Goal: Information Seeking & Learning: Learn about a topic

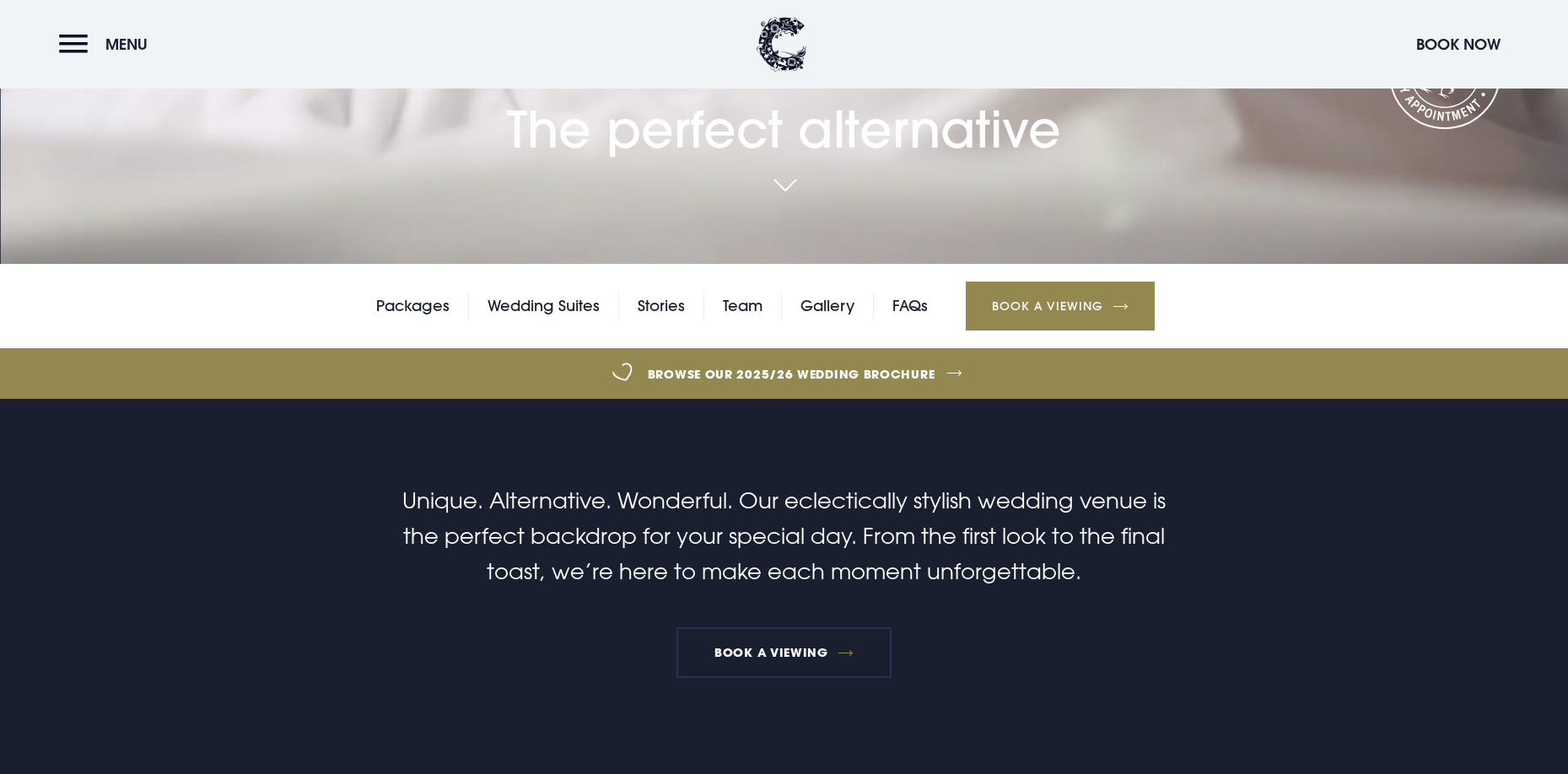
scroll to position [587, 0]
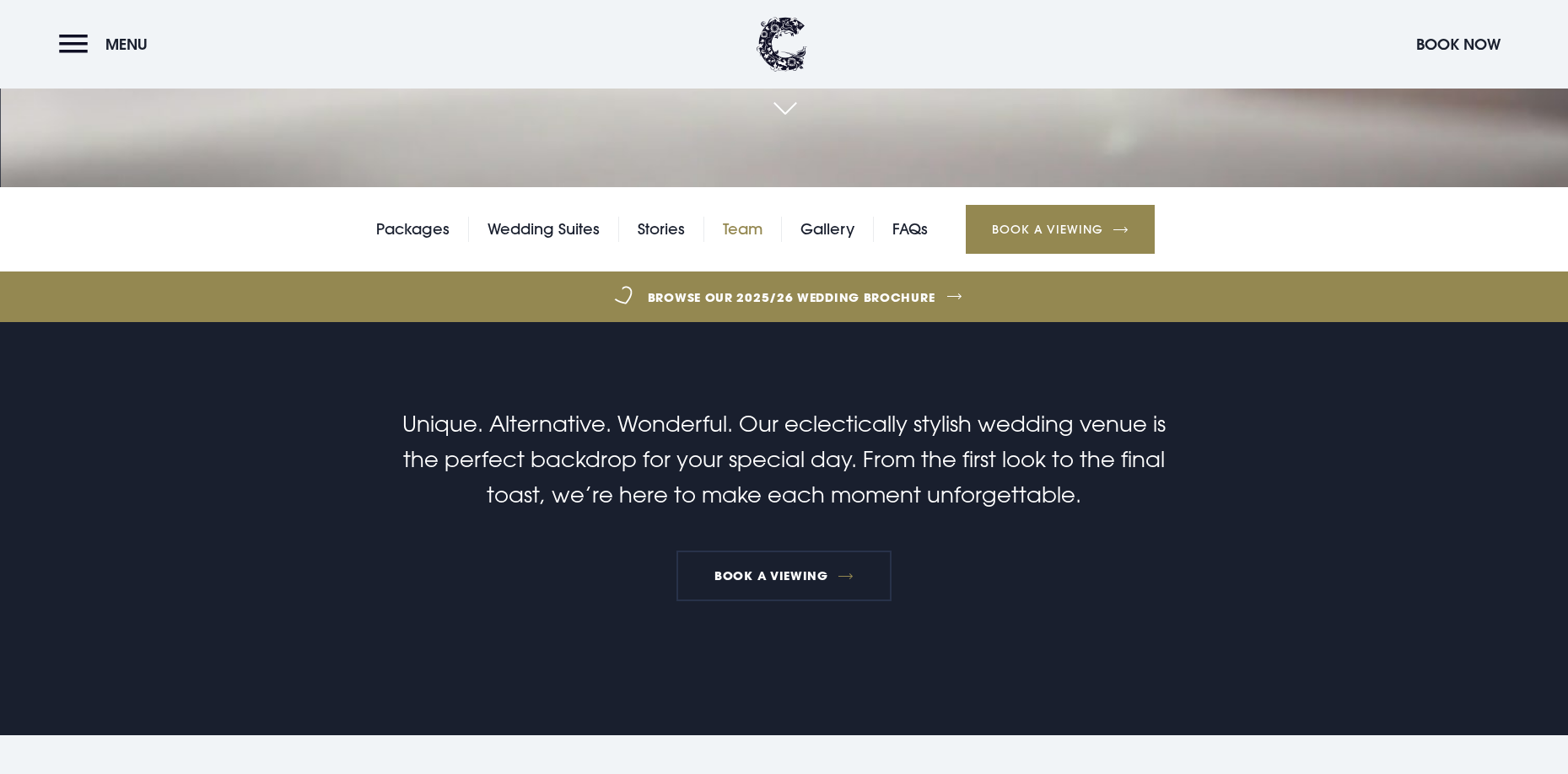
click at [739, 224] on link "Team" at bounding box center [743, 229] width 39 height 25
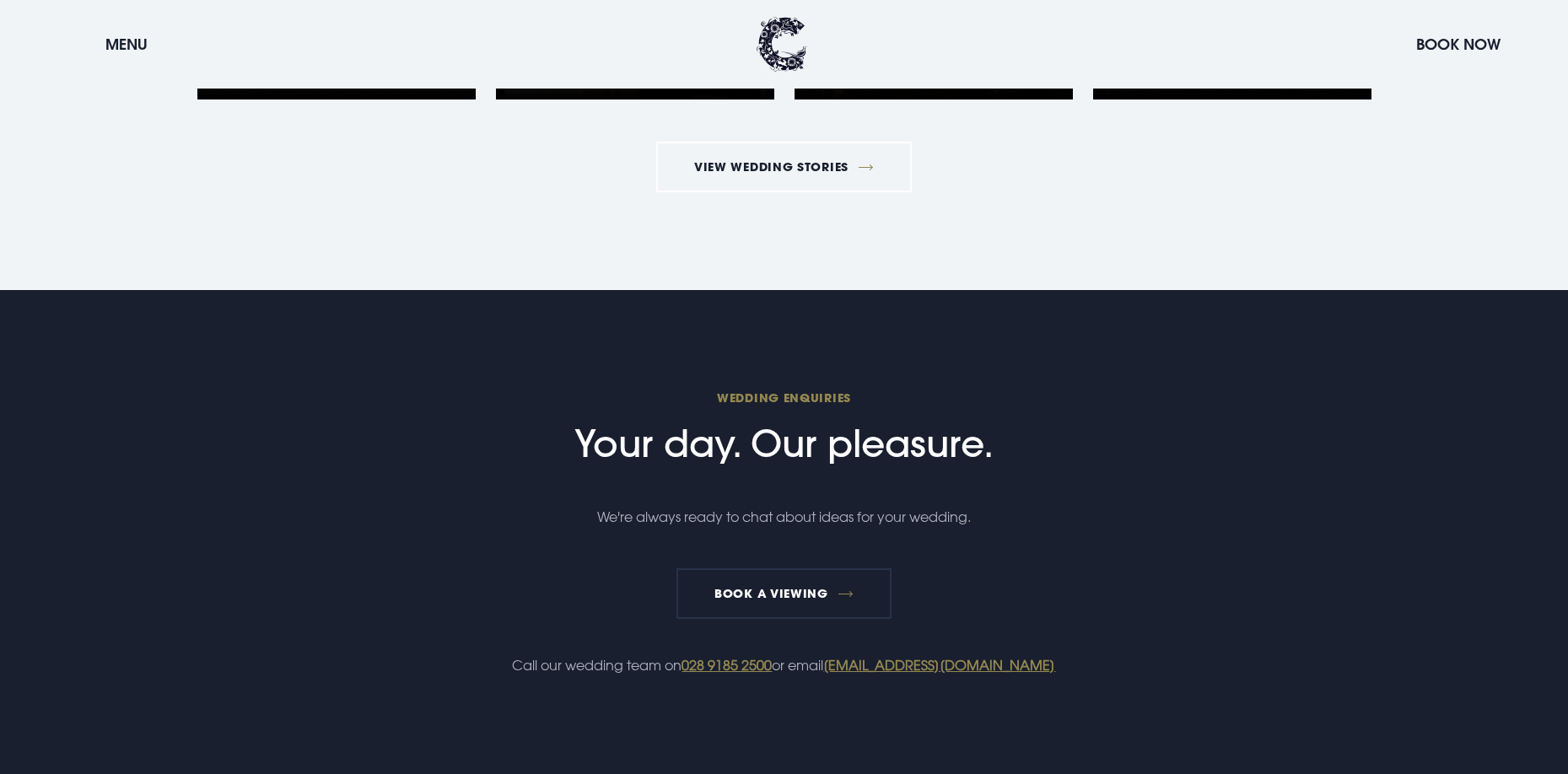
scroll to position [2737, 0]
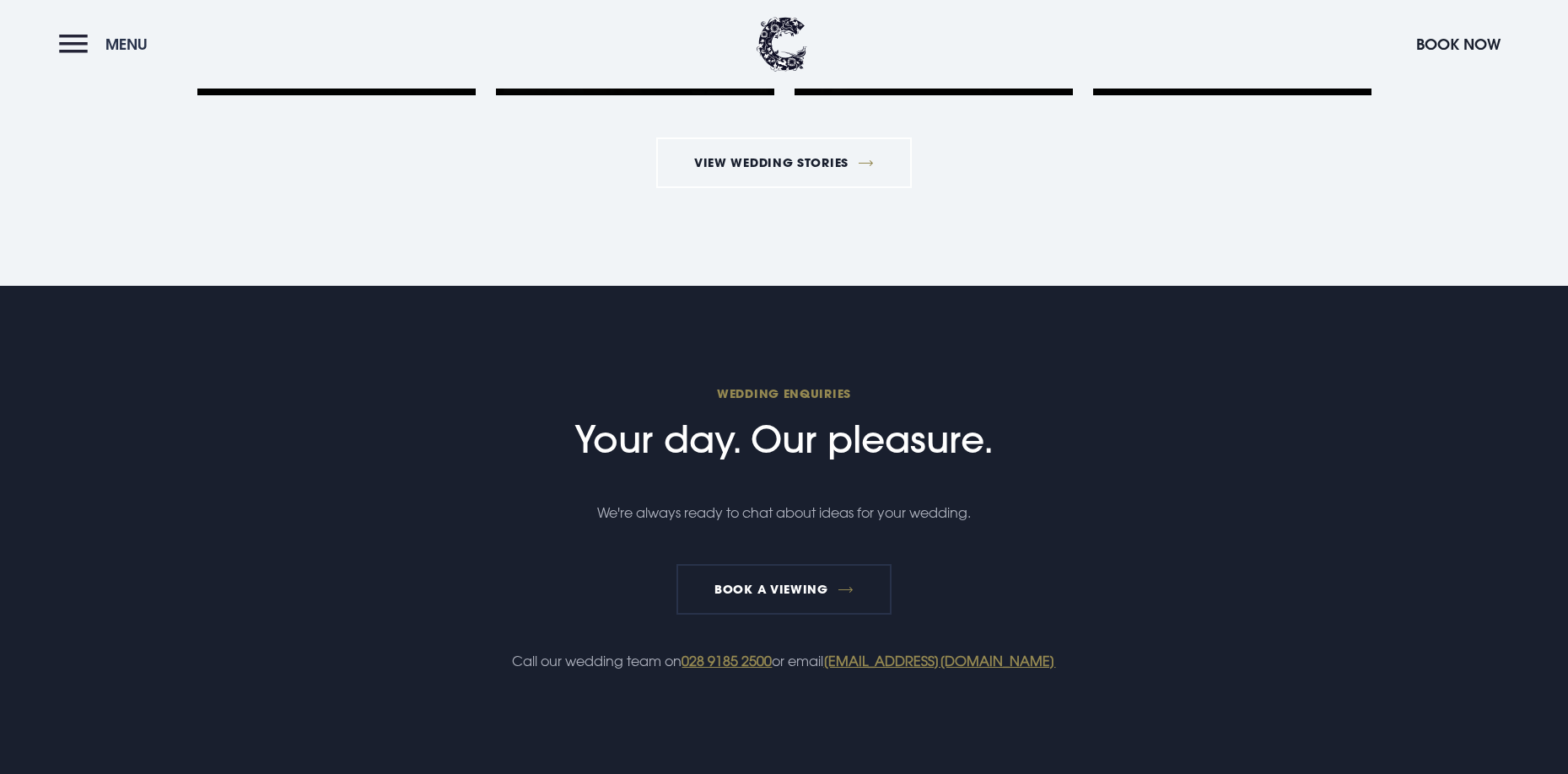
click at [72, 39] on button "Menu" at bounding box center [108, 44] width 97 height 36
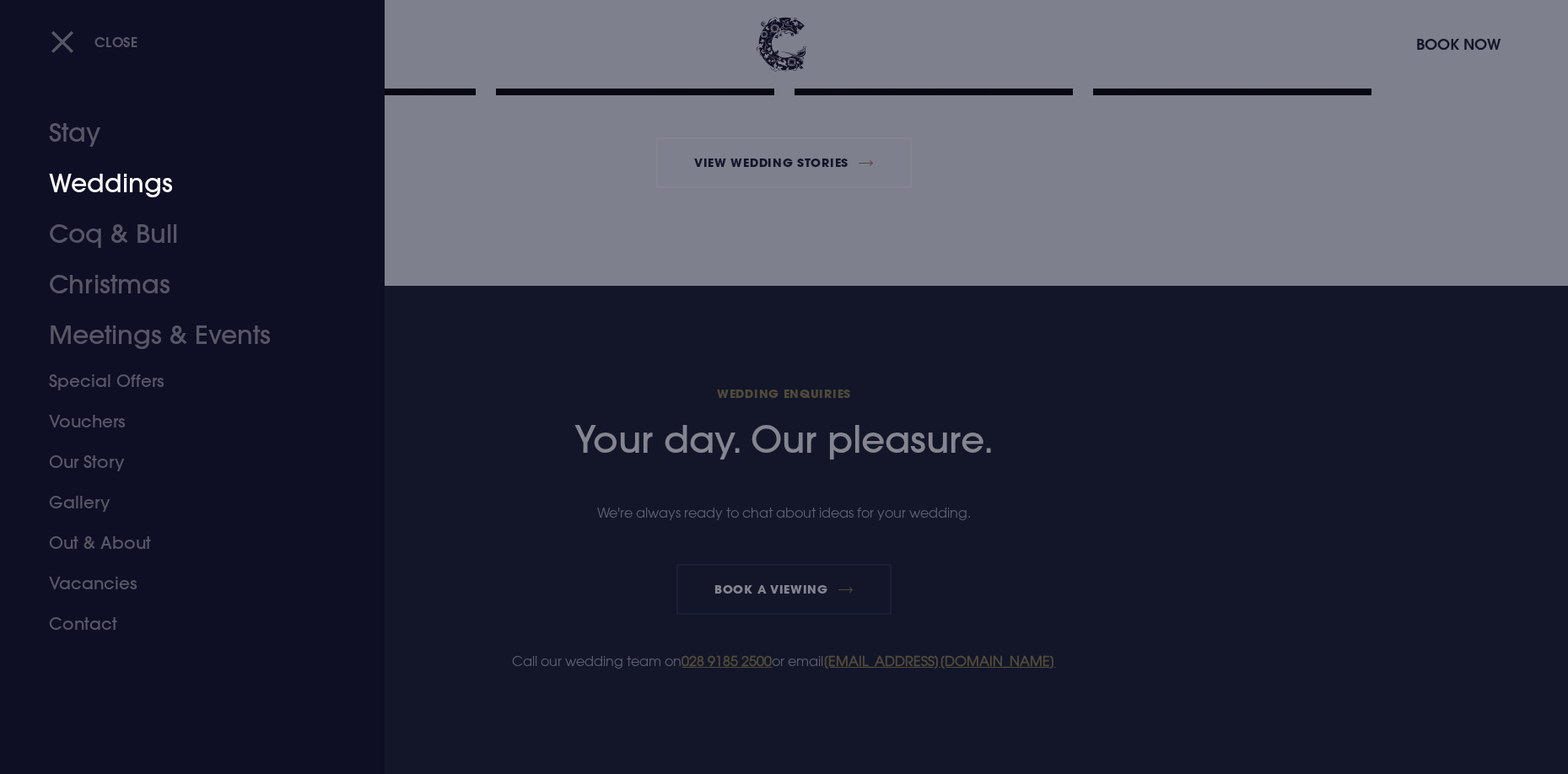
click at [117, 175] on link "Weddings" at bounding box center [183, 184] width 267 height 50
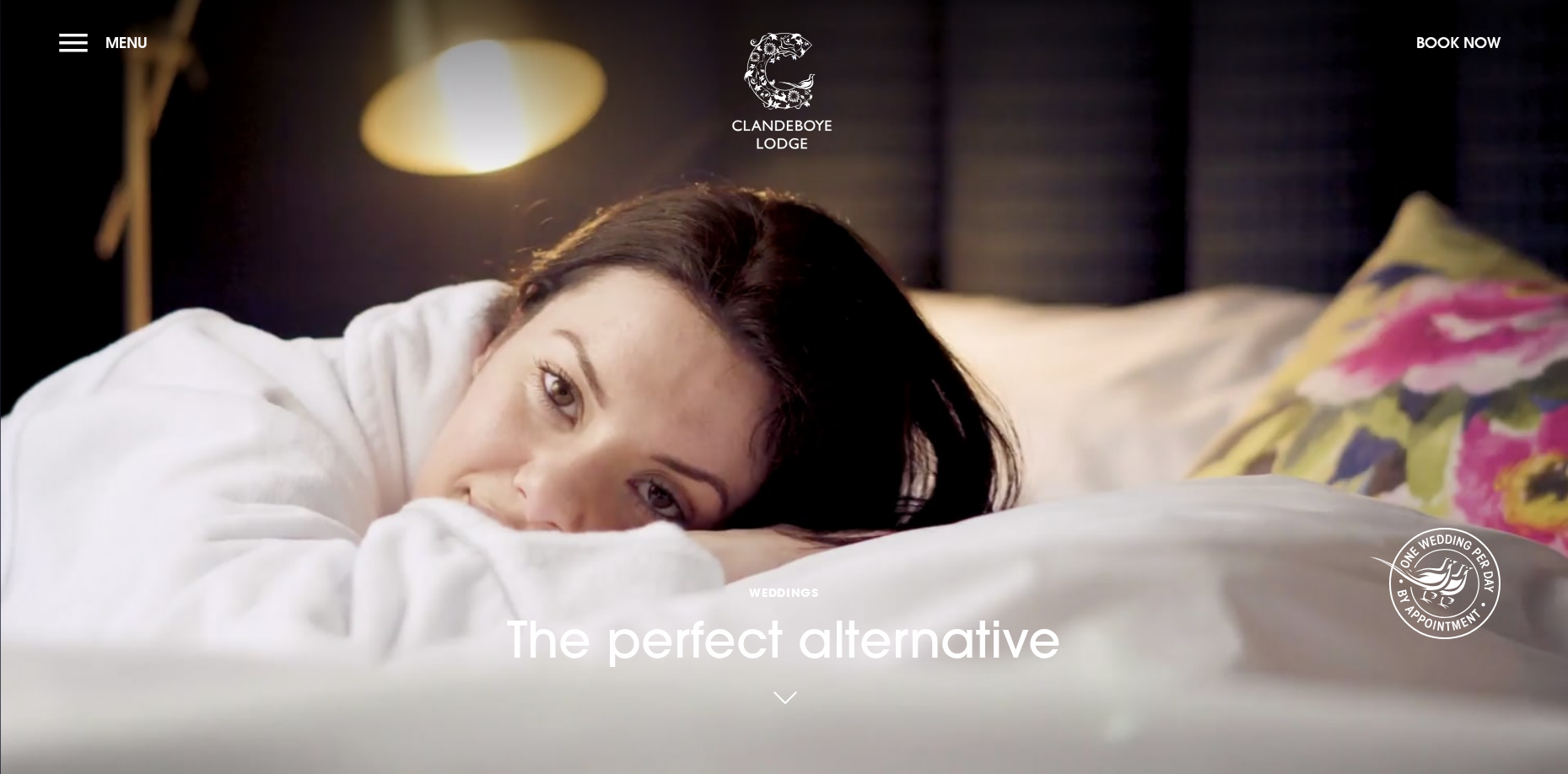
click at [797, 688] on link at bounding box center [784, 699] width 39 height 37
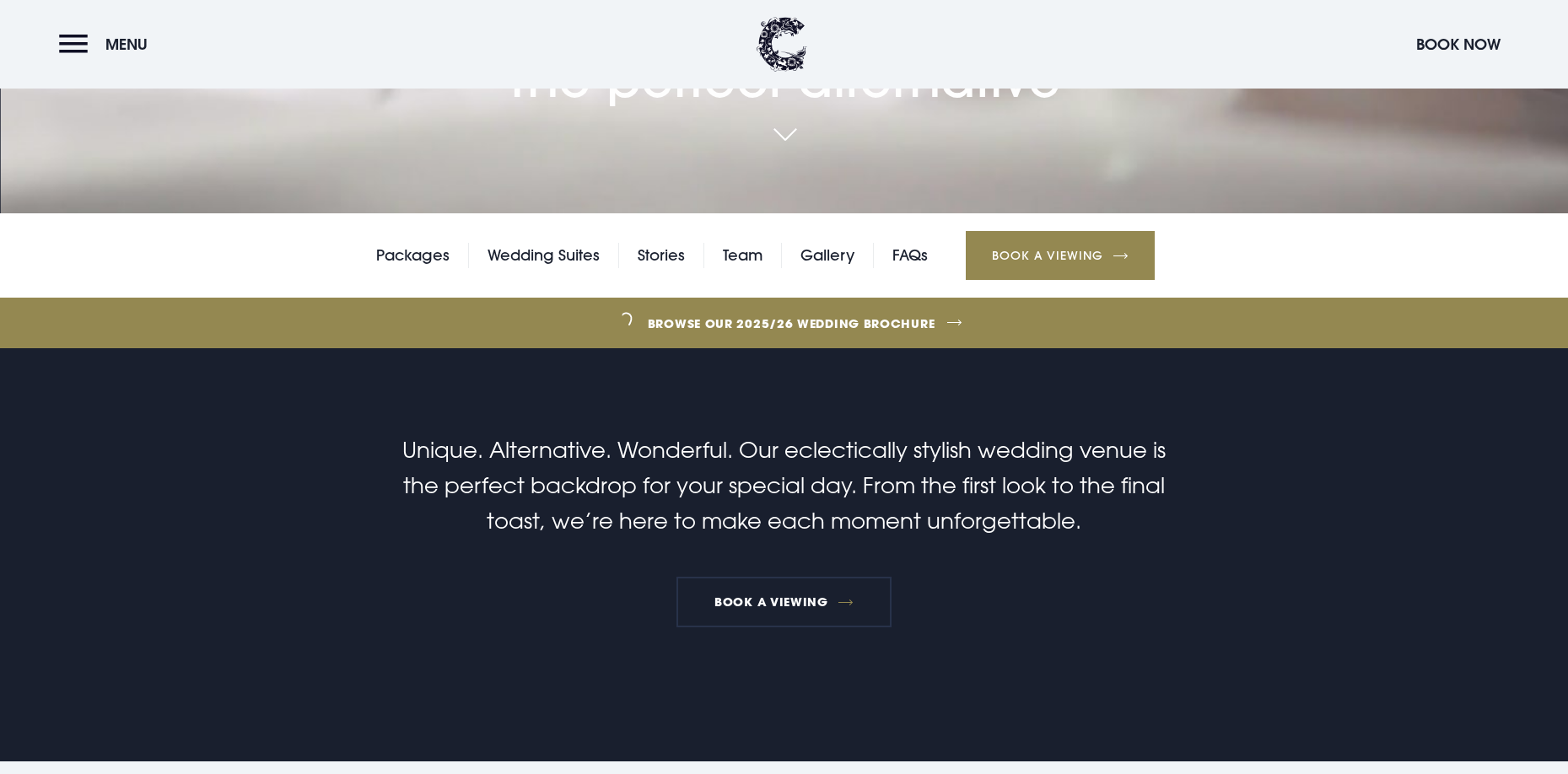
scroll to position [648, 0]
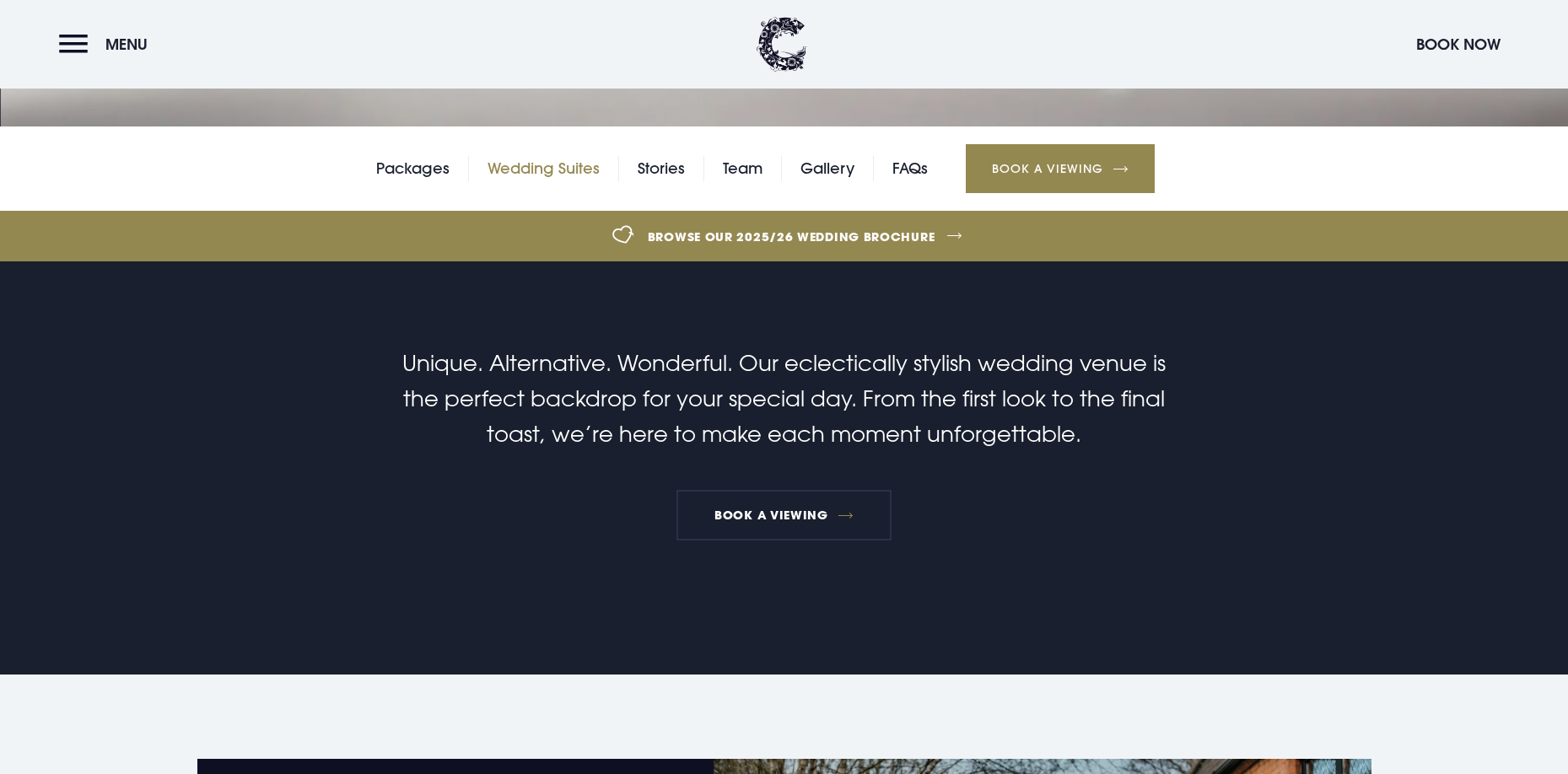
click at [556, 168] on link "Wedding Suites" at bounding box center [543, 168] width 112 height 25
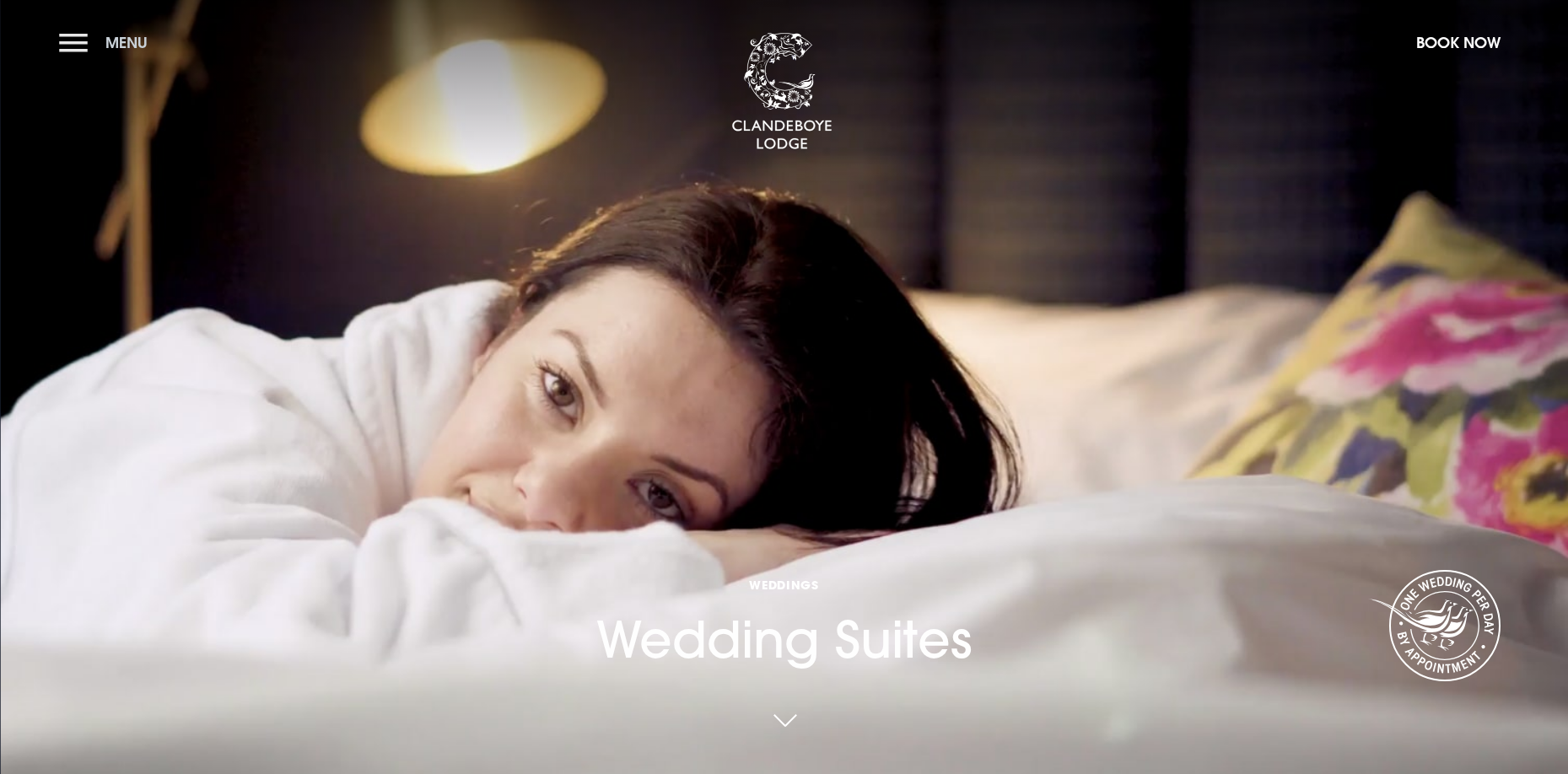
click at [76, 36] on button "Menu" at bounding box center [108, 42] width 97 height 36
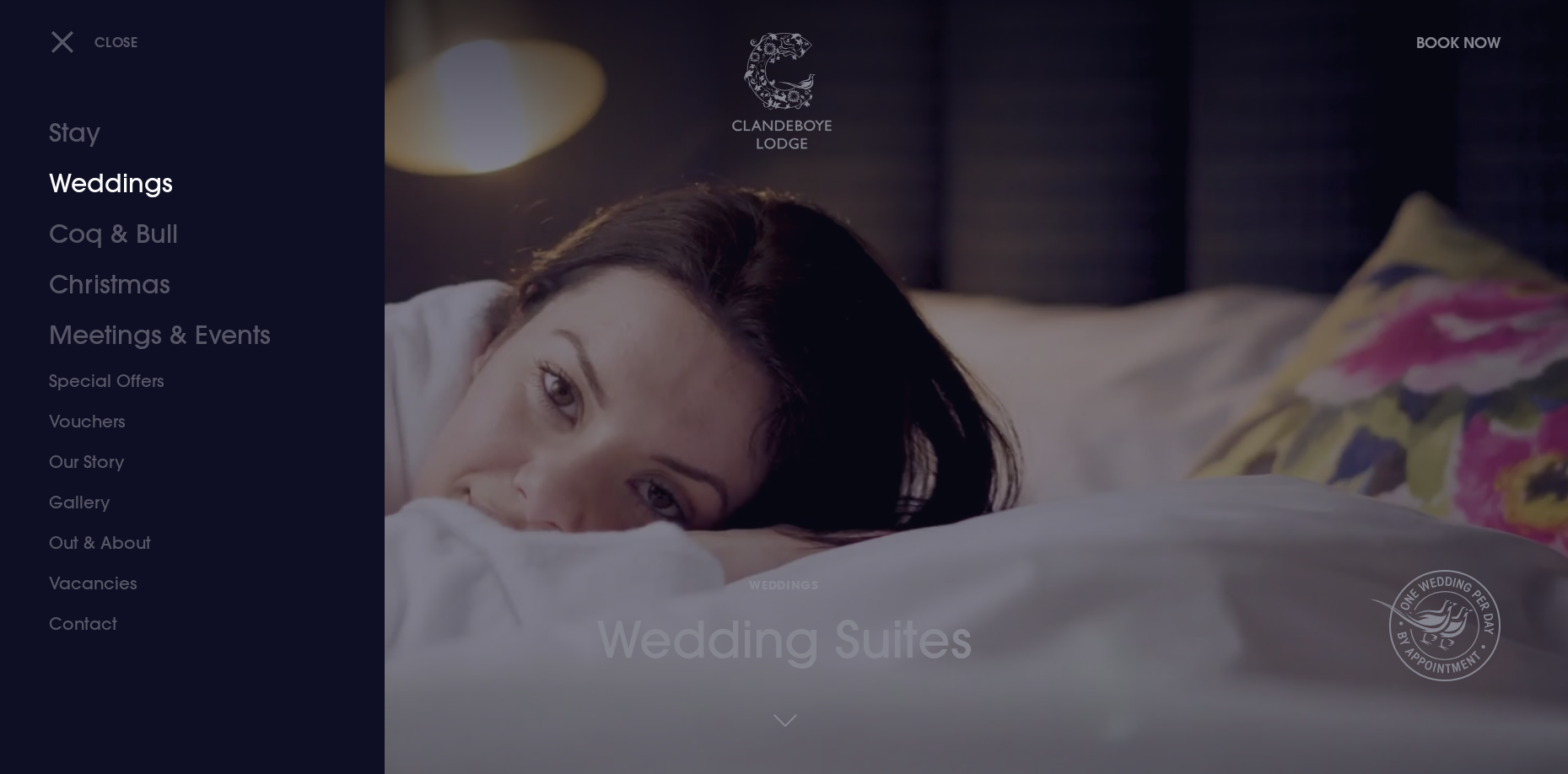
click at [156, 169] on link "Weddings" at bounding box center [183, 184] width 267 height 50
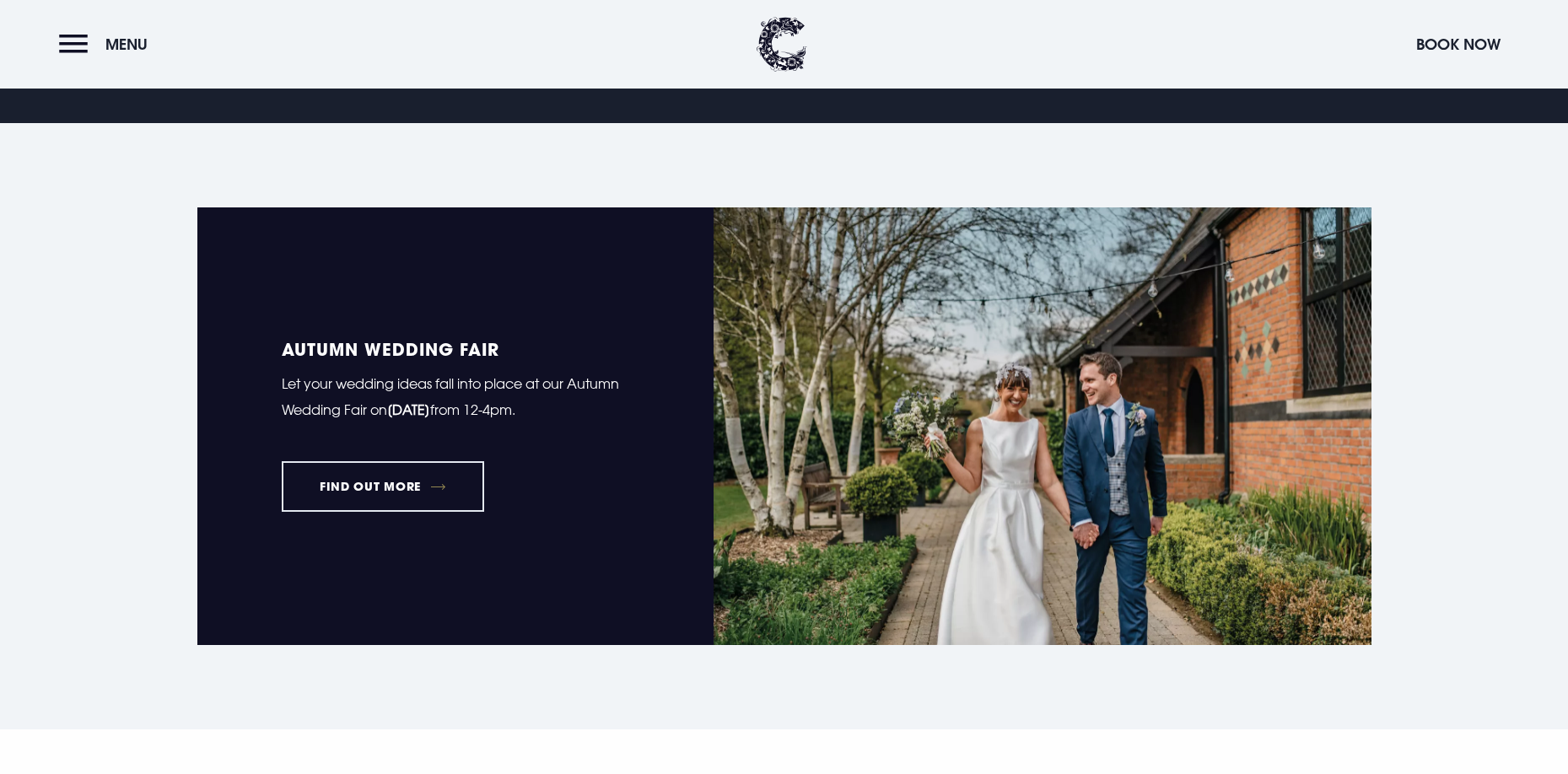
scroll to position [1242, 0]
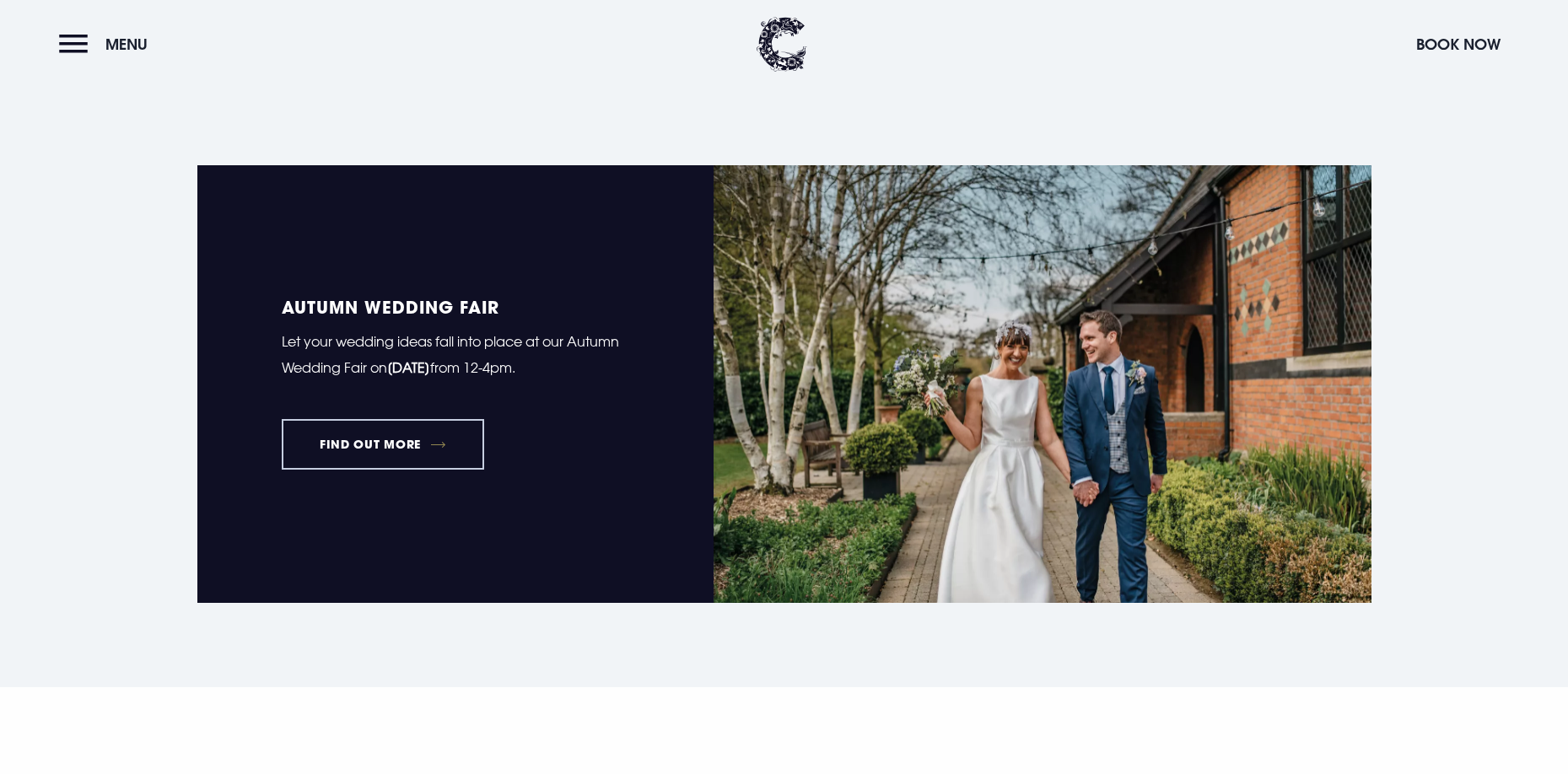
click at [469, 445] on link "FIND OUT MORE" at bounding box center [383, 444] width 203 height 50
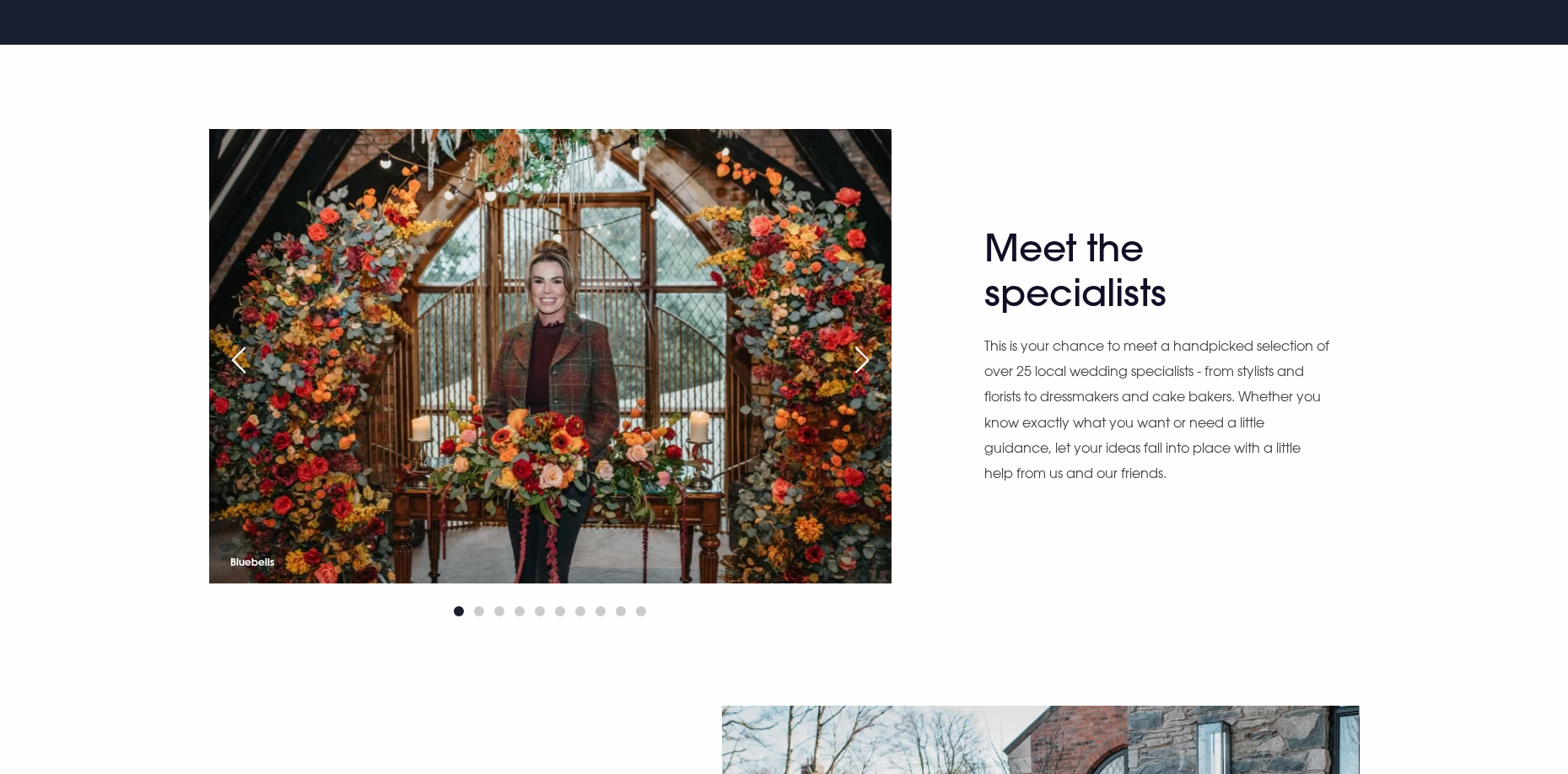
scroll to position [892, 0]
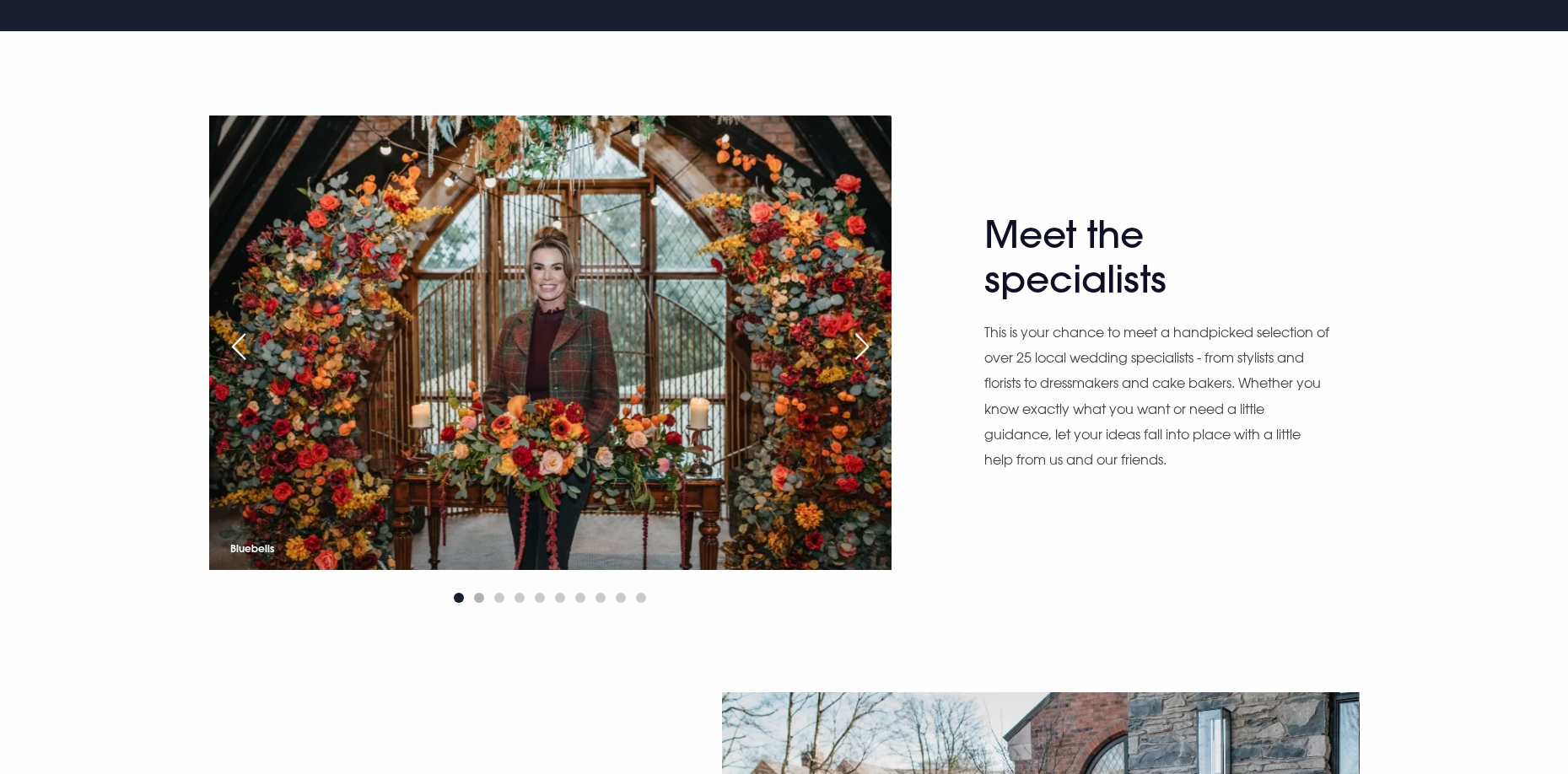
click at [483, 595] on span "Go to slide 2" at bounding box center [478, 598] width 10 height 10
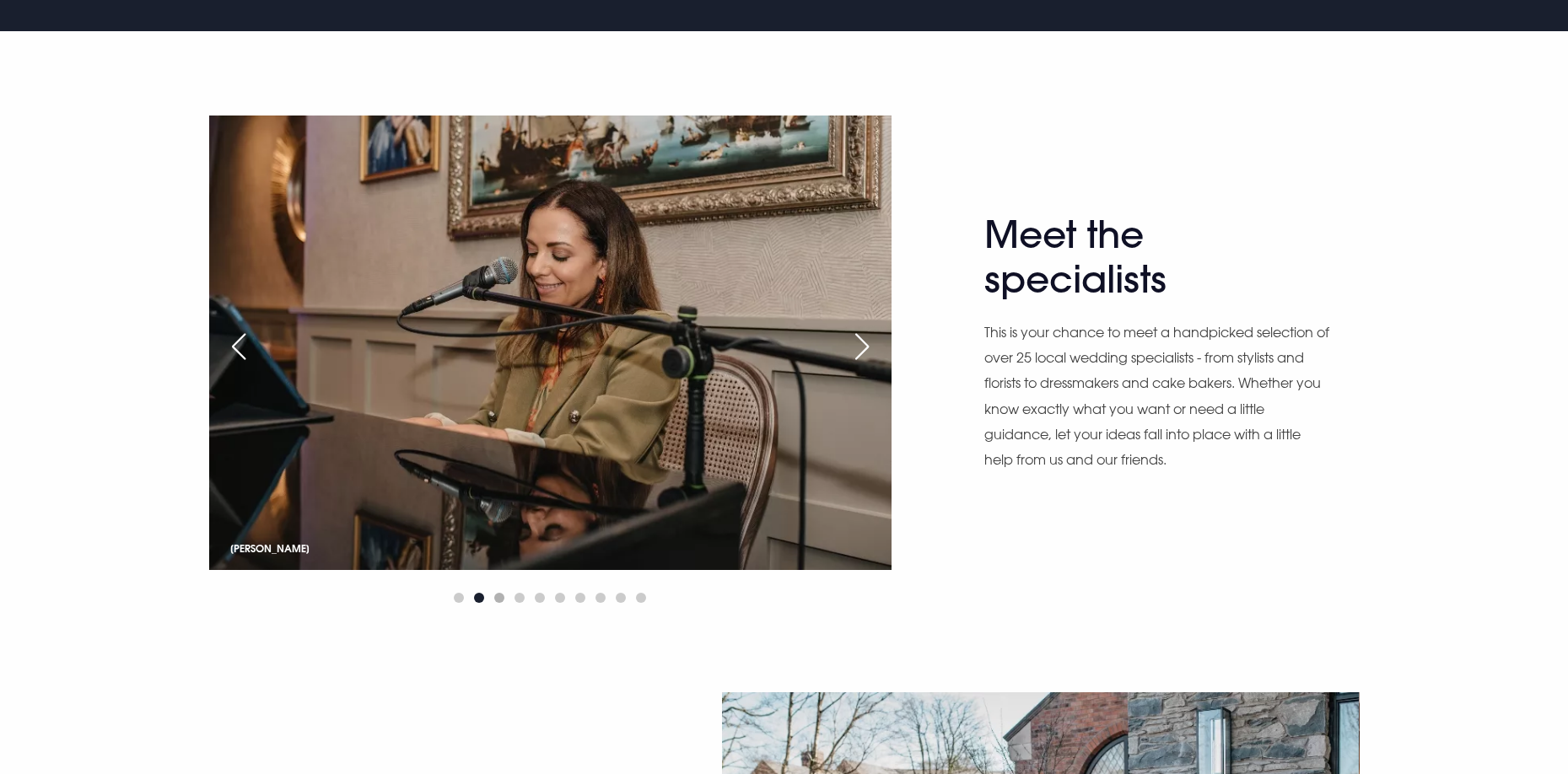
click at [498, 597] on span "Go to slide 3" at bounding box center [499, 598] width 10 height 10
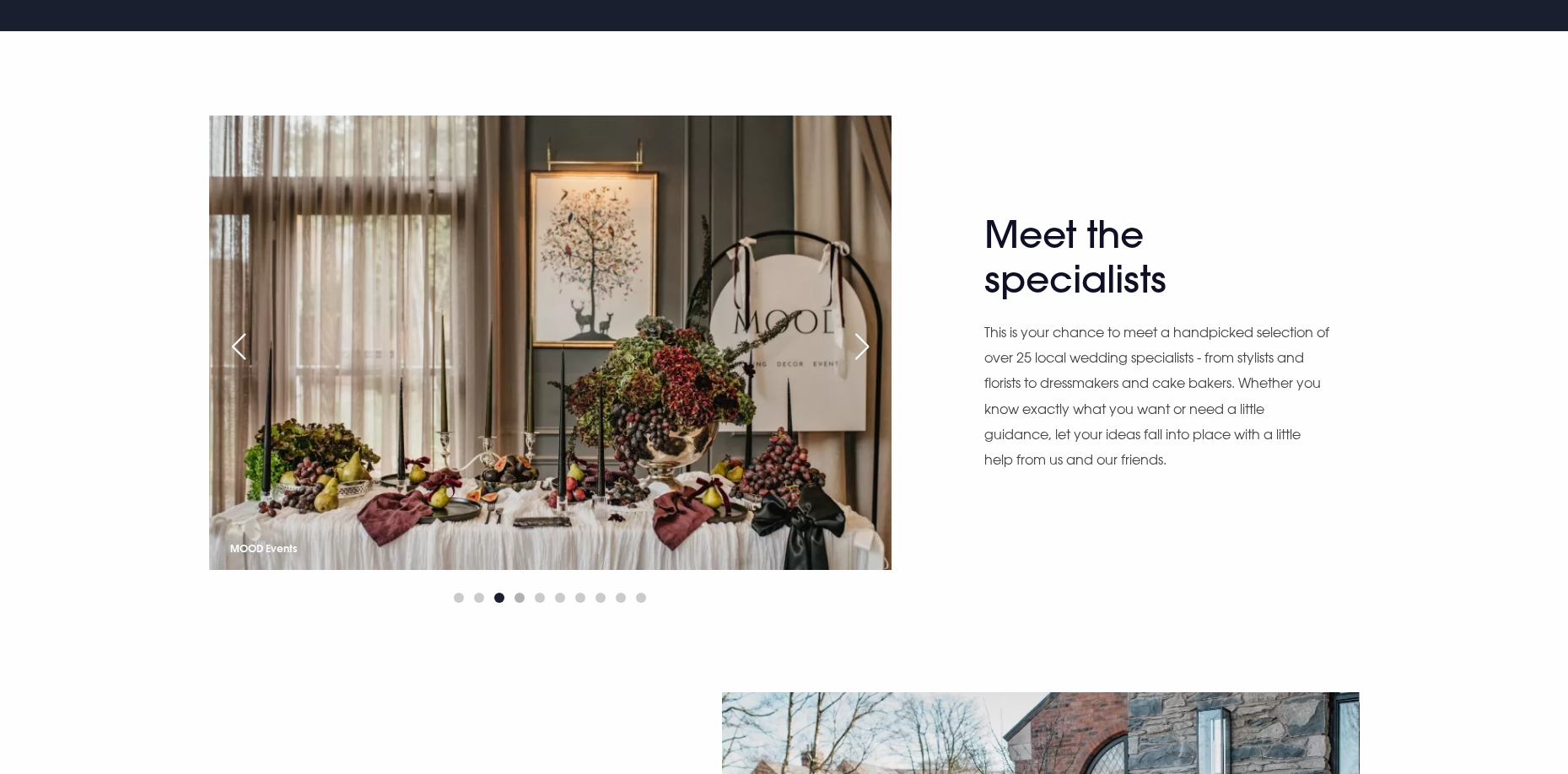
click at [520, 596] on span "Go to slide 4" at bounding box center [519, 598] width 10 height 10
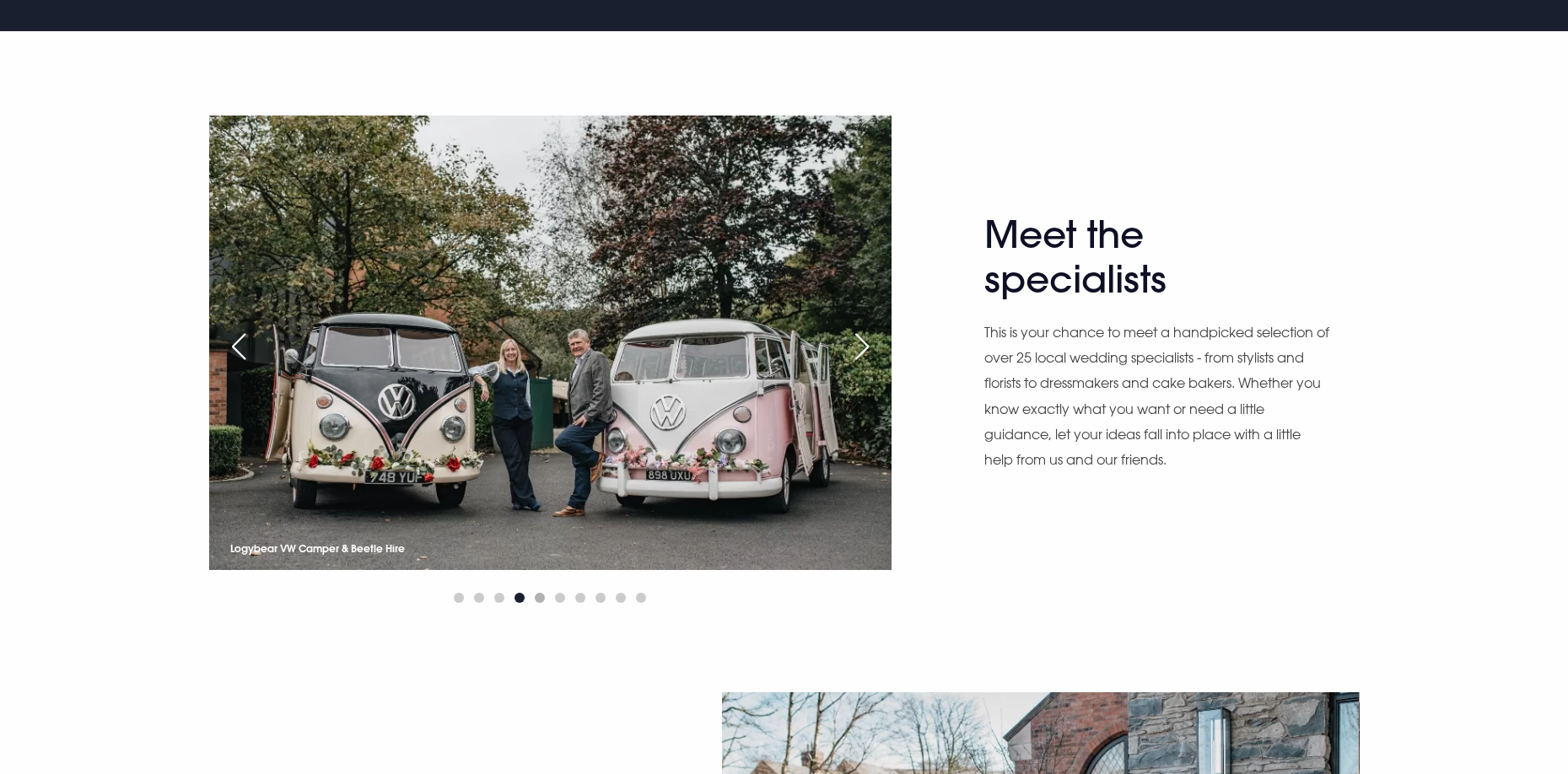
click at [540, 596] on span "Go to slide 5" at bounding box center [539, 598] width 10 height 10
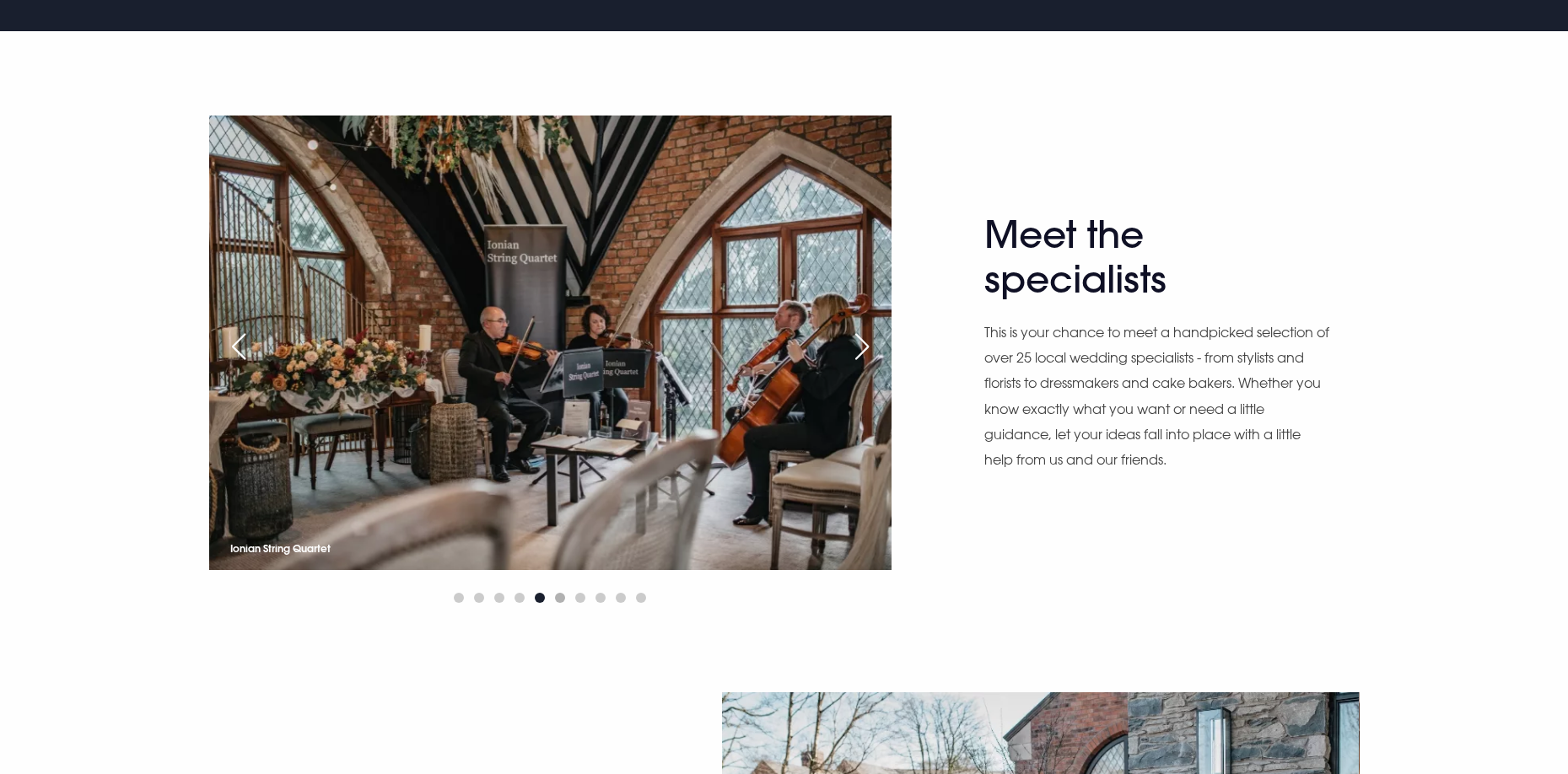
click at [559, 596] on span "Go to slide 6" at bounding box center [560, 598] width 10 height 10
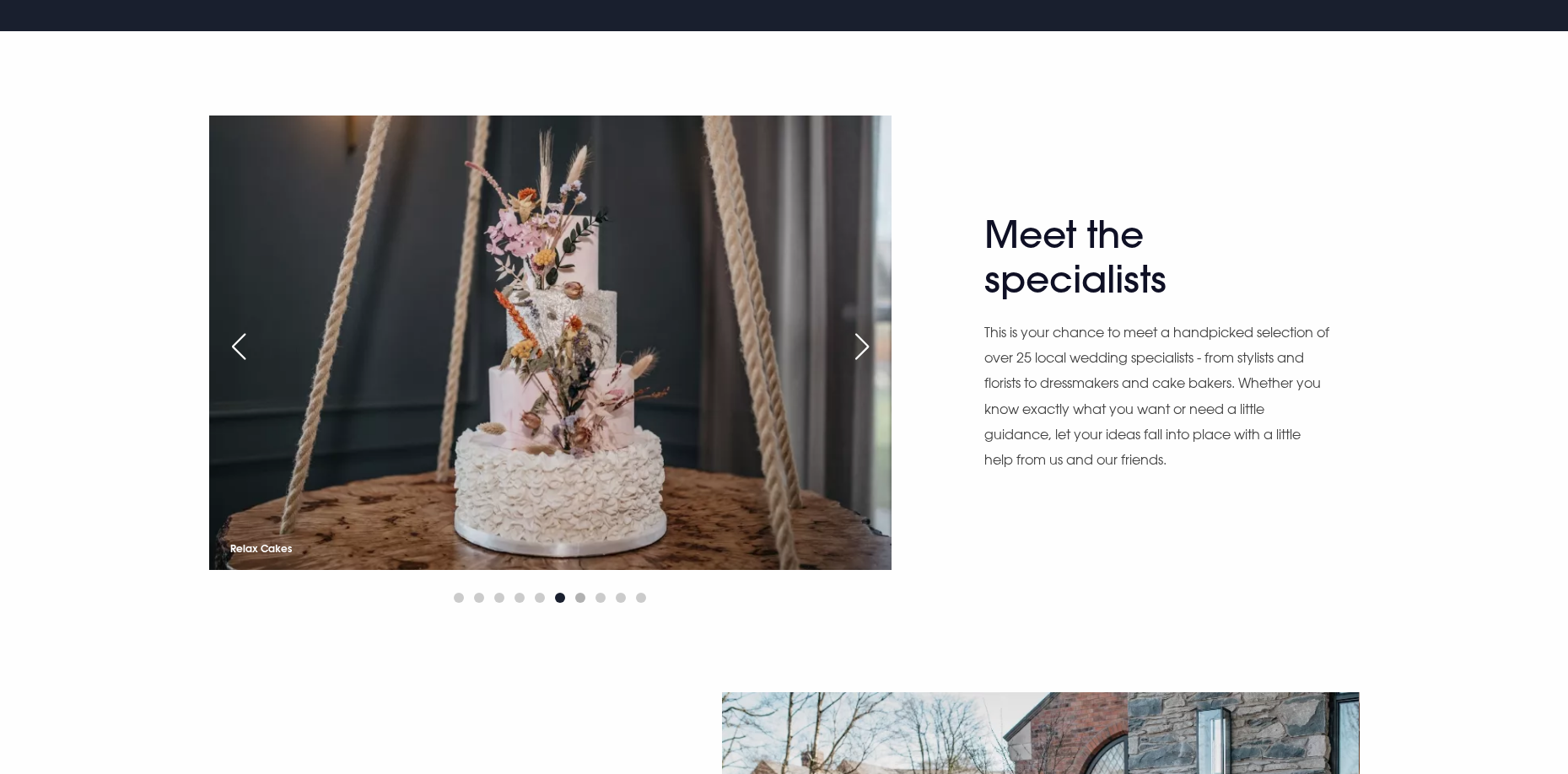
click at [580, 595] on span "Go to slide 7" at bounding box center [580, 598] width 10 height 10
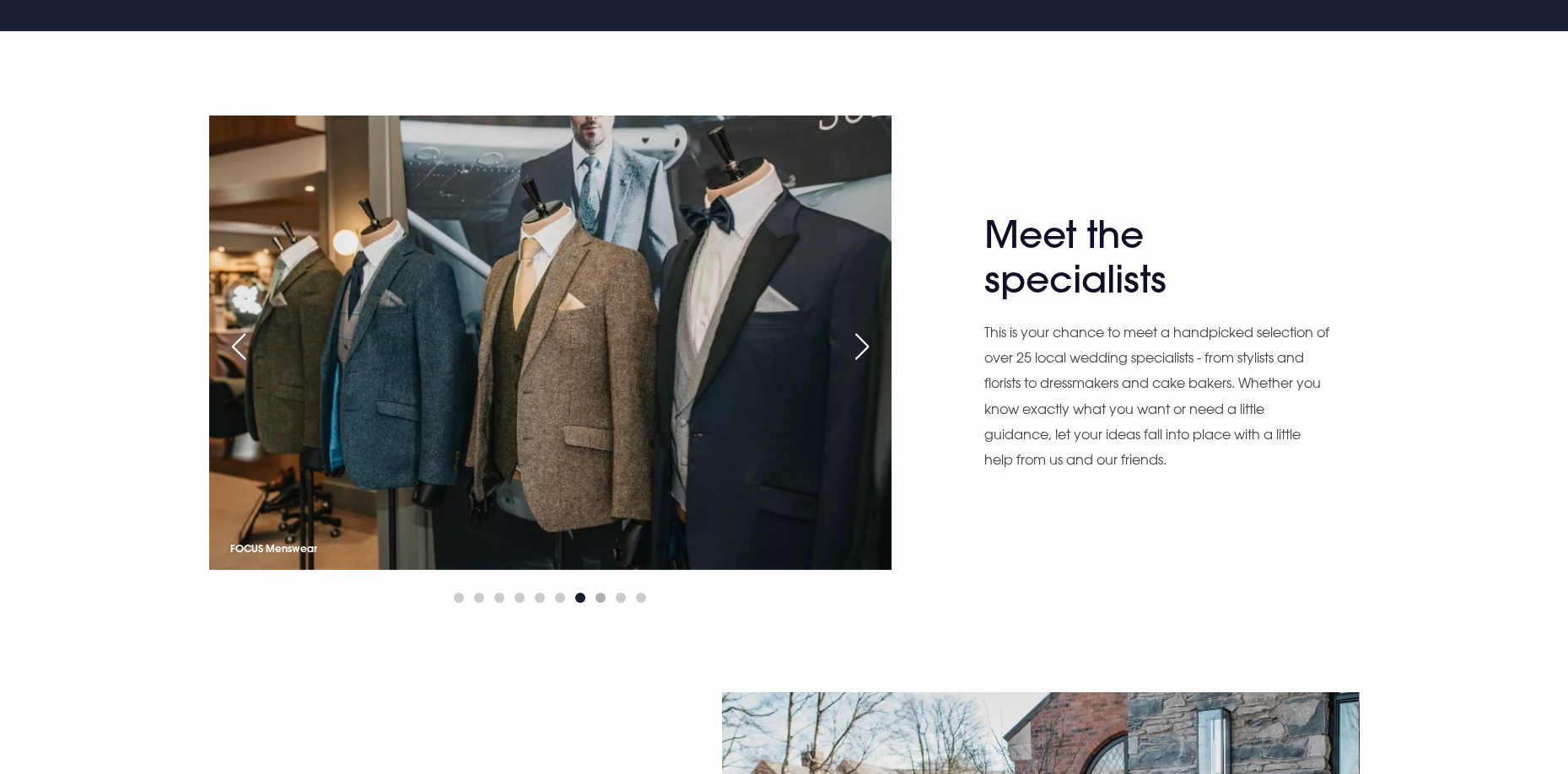
click at [599, 594] on span "Go to slide 8" at bounding box center [600, 598] width 10 height 10
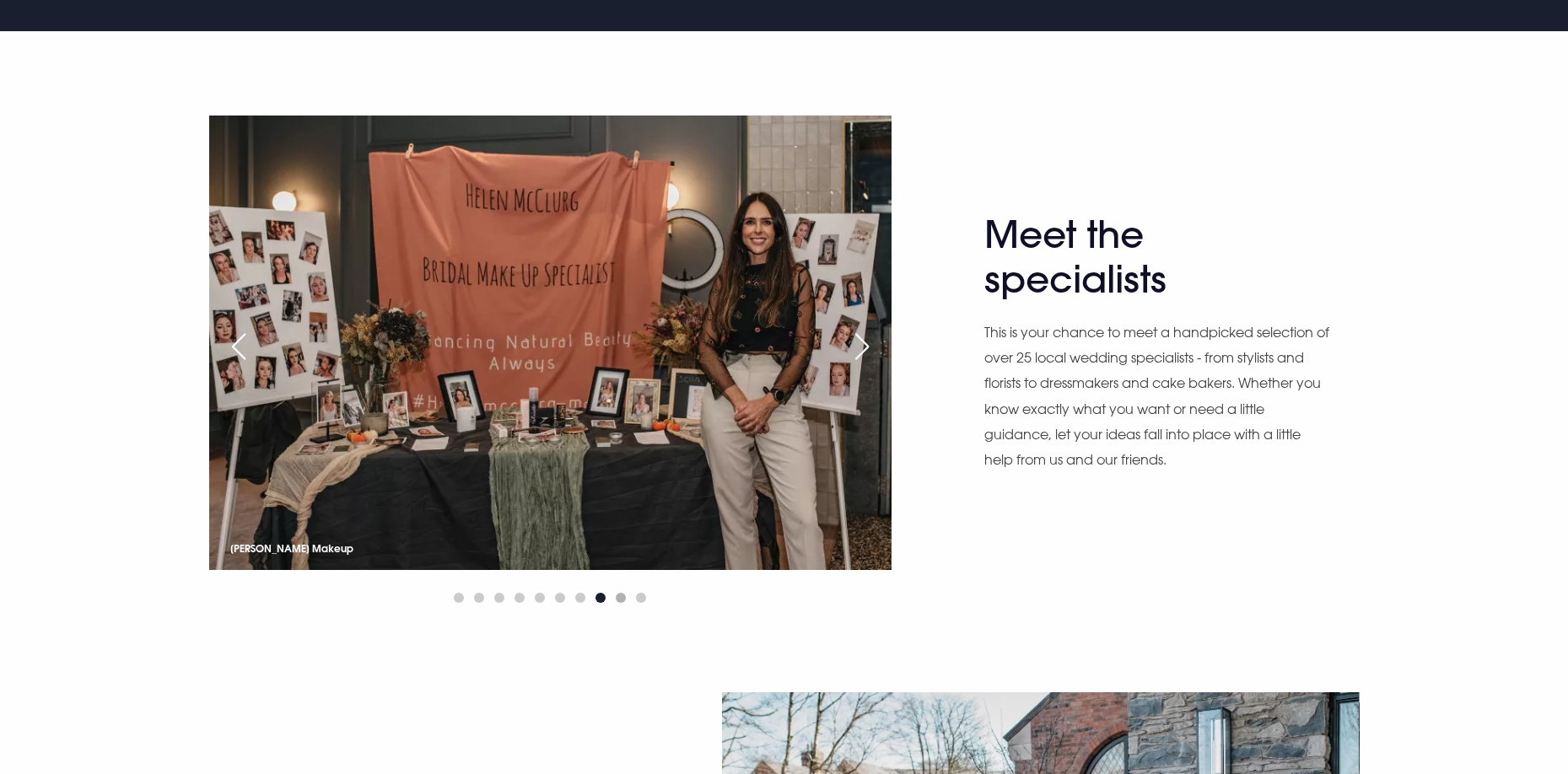
click at [619, 594] on span "Go to slide 9" at bounding box center [620, 598] width 10 height 10
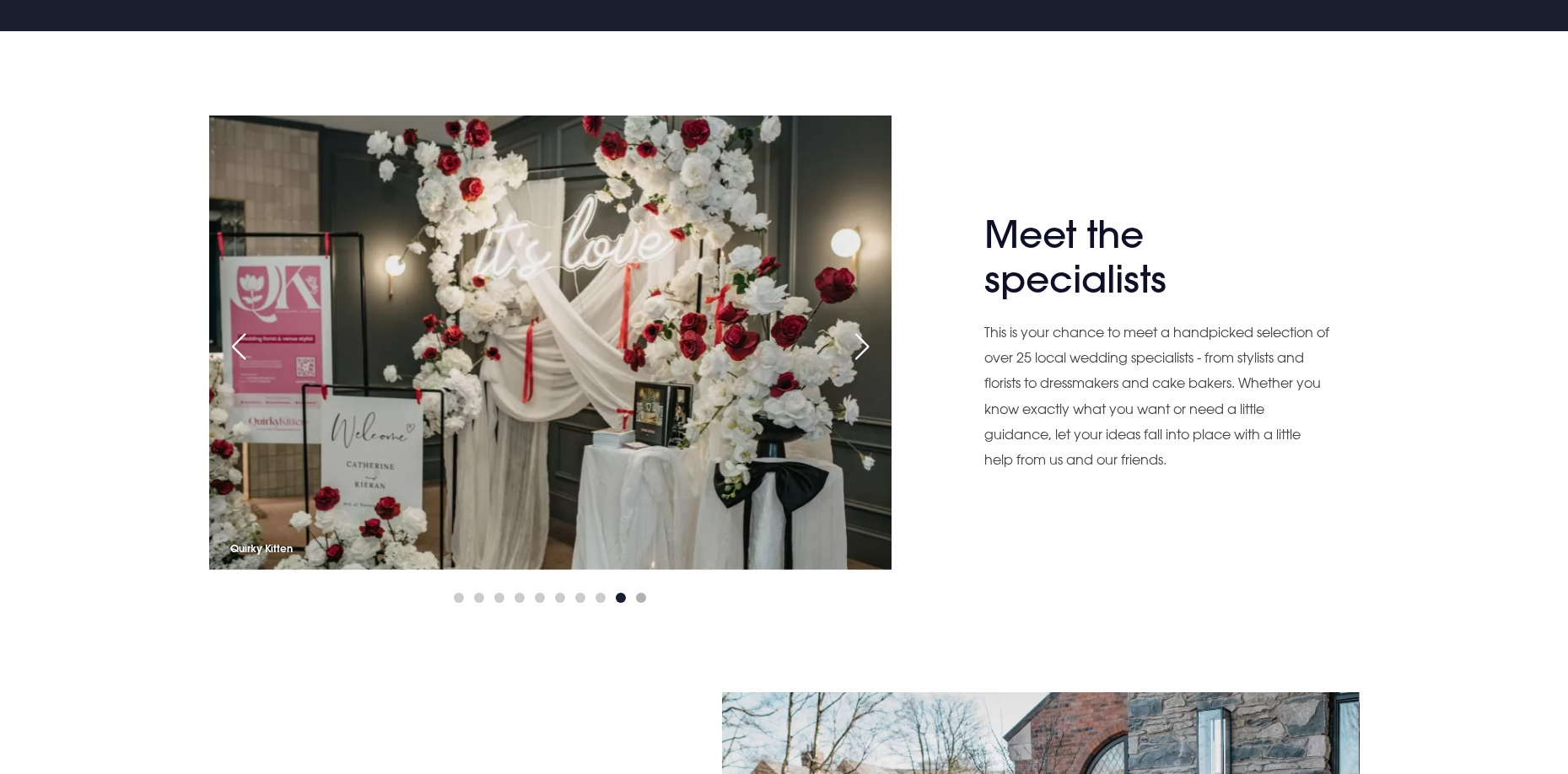
click at [640, 594] on span "Go to slide 10" at bounding box center [641, 598] width 10 height 10
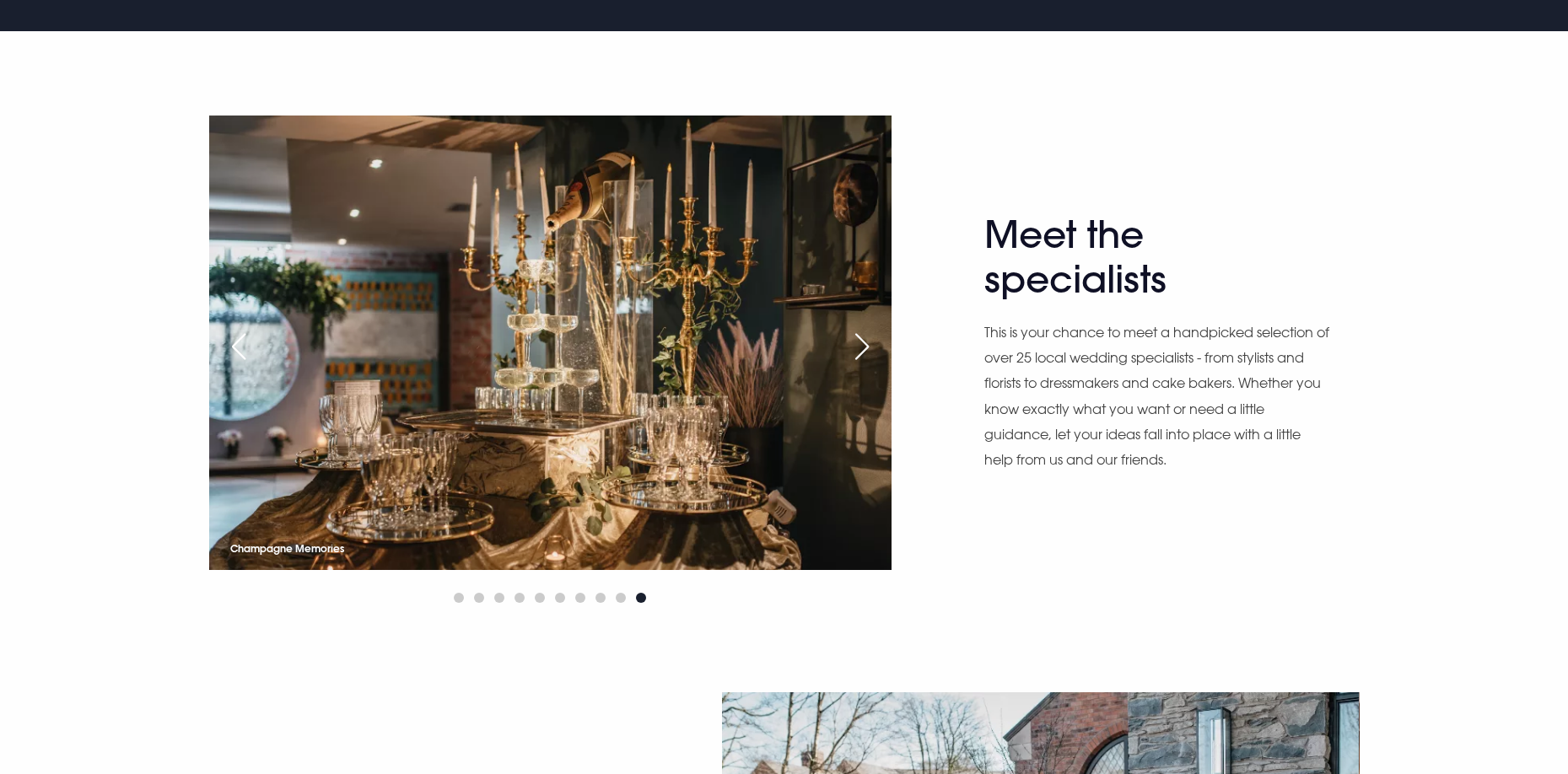
click at [868, 340] on div "Next slide" at bounding box center [862, 346] width 42 height 37
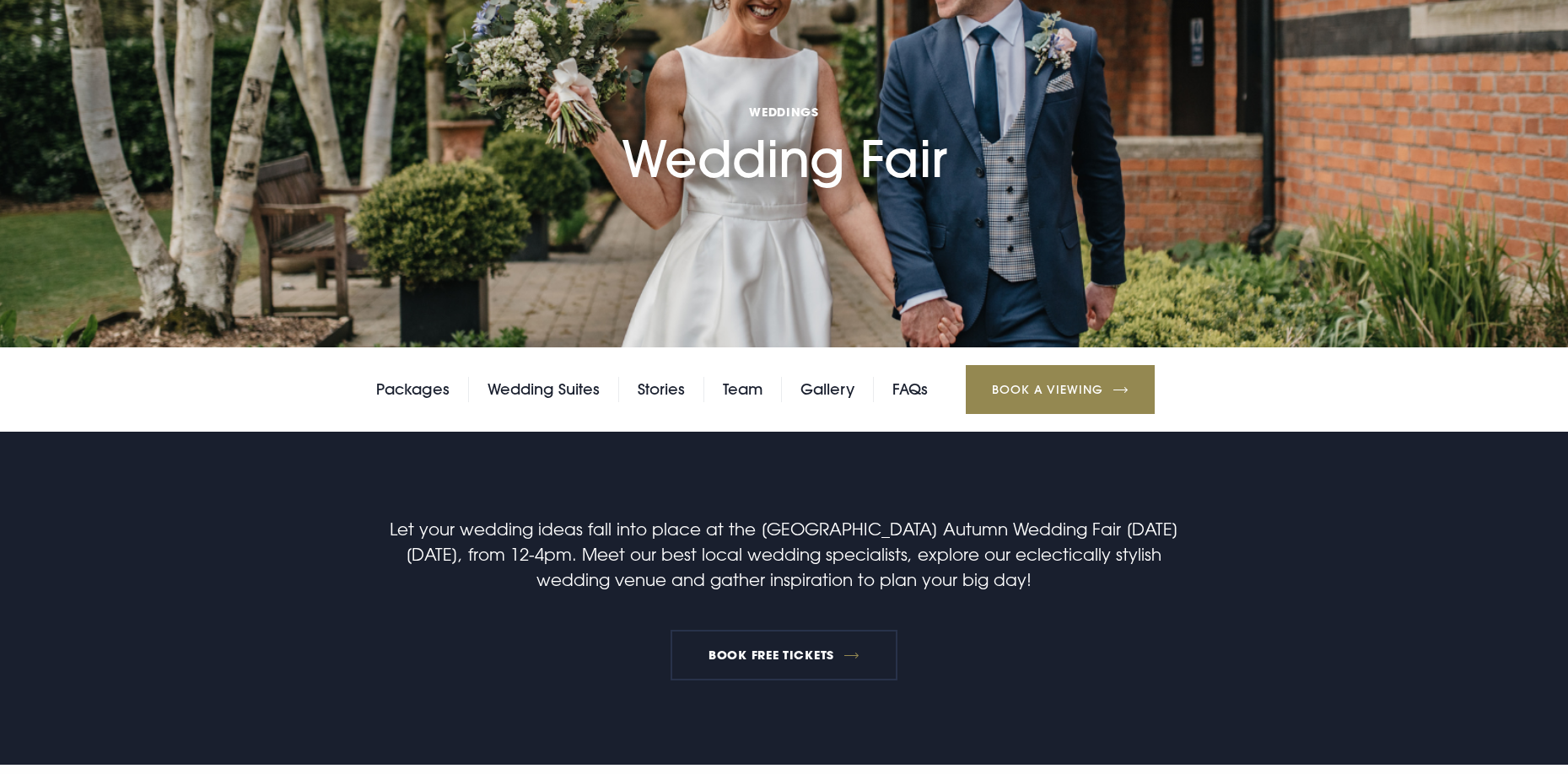
scroll to position [0, 0]
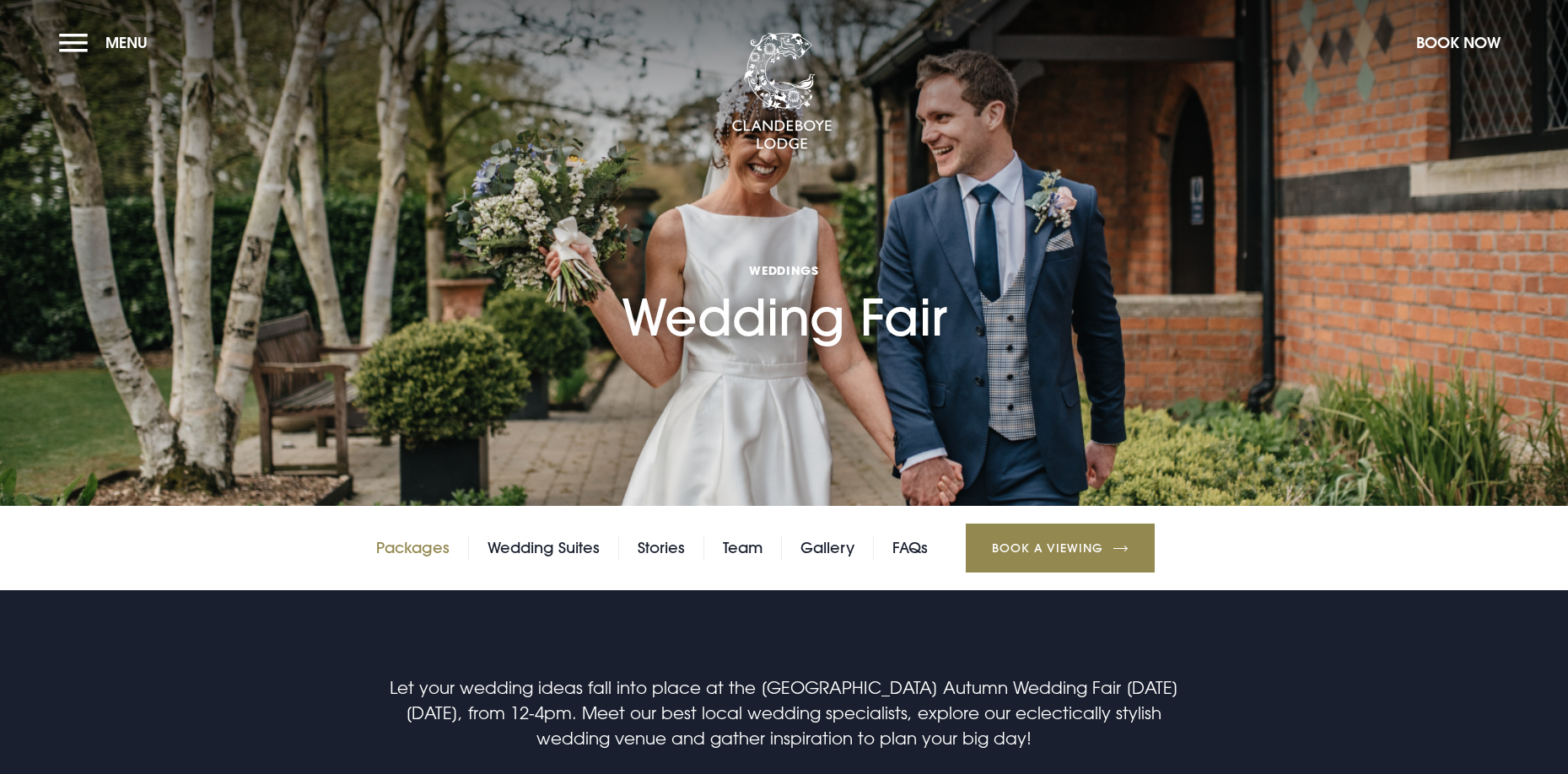
click at [414, 546] on link "Packages" at bounding box center [413, 548] width 73 height 25
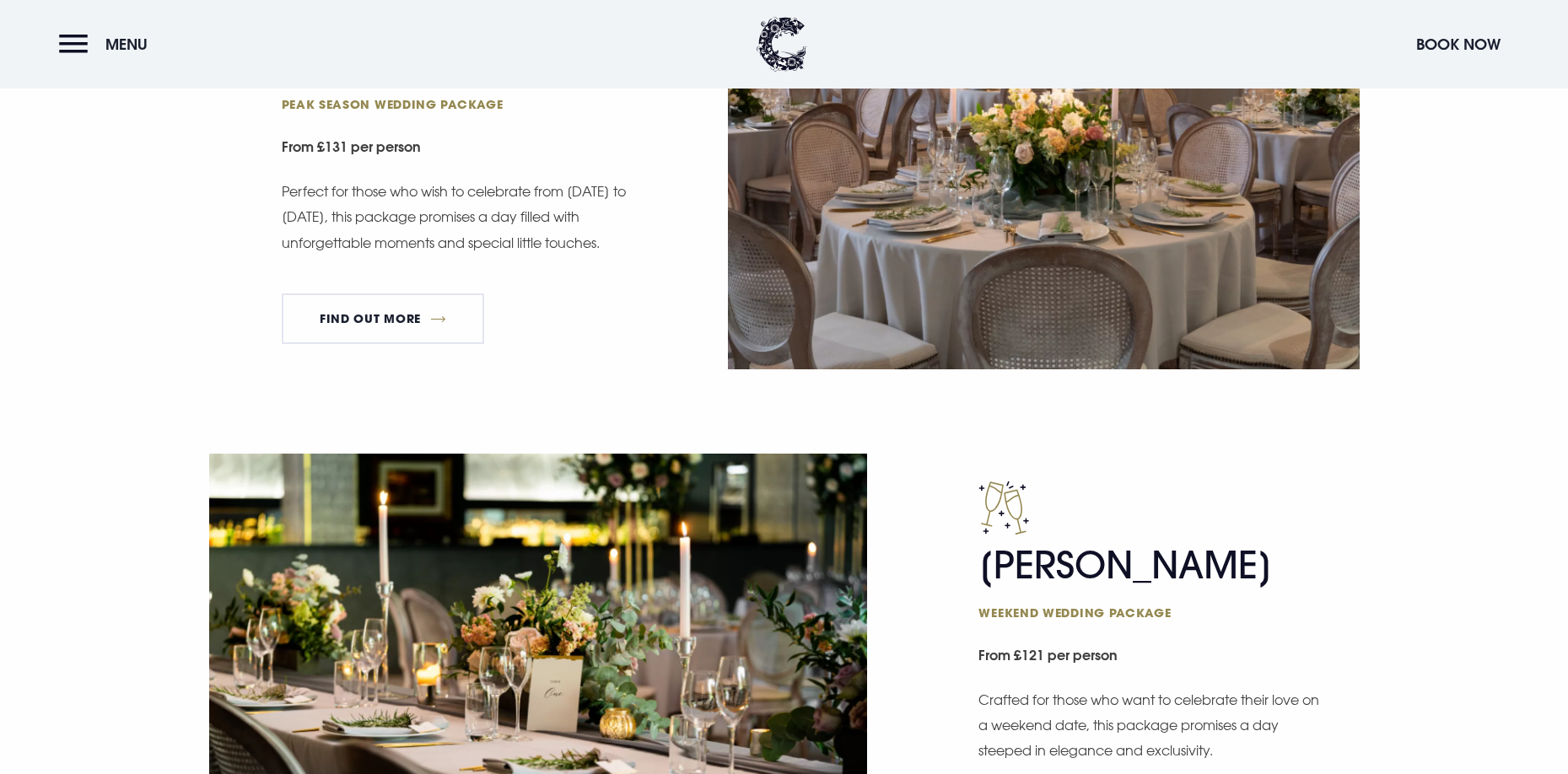
scroll to position [1114, 0]
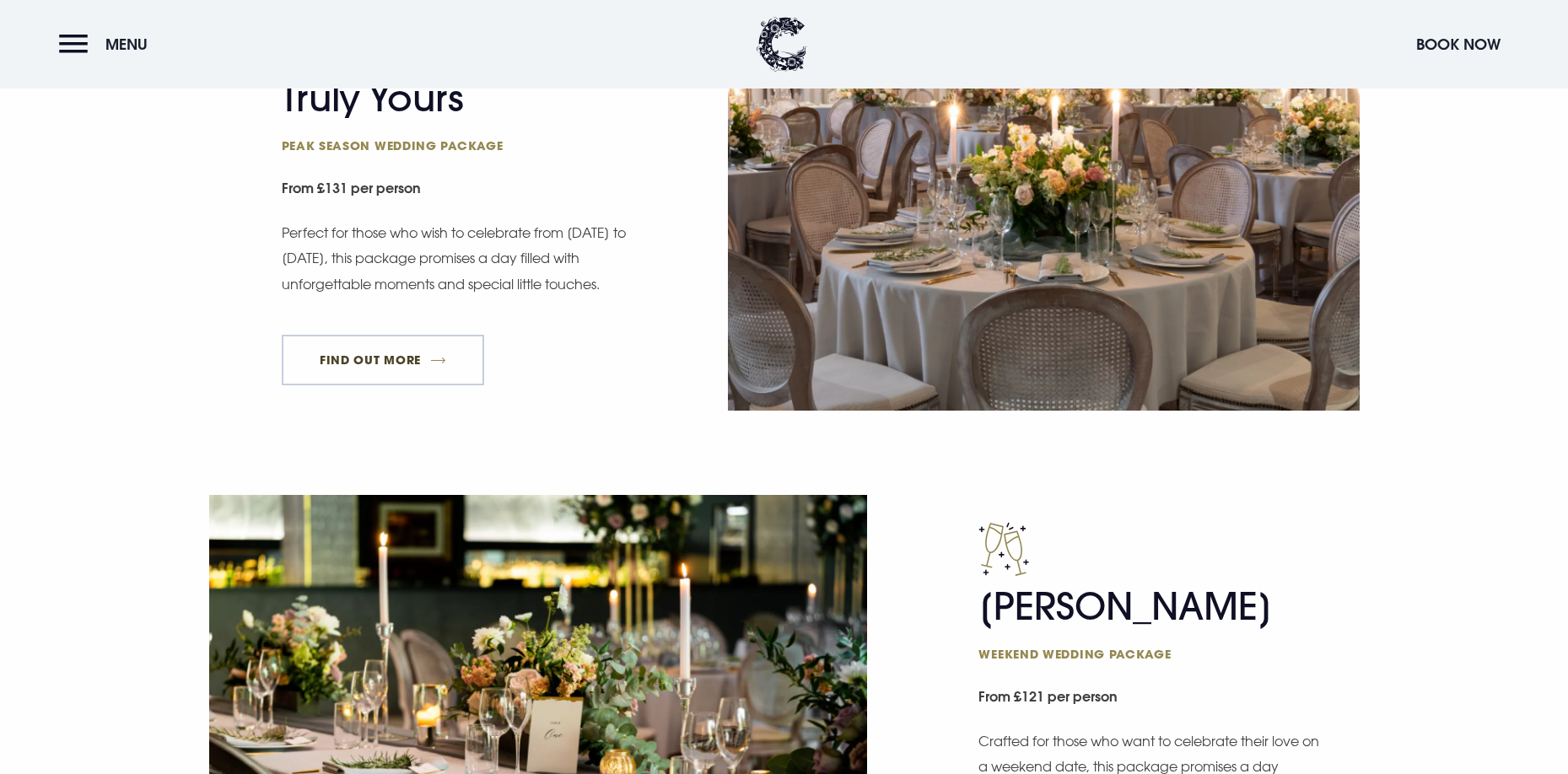
click at [451, 353] on link "FIND OUT MORE" at bounding box center [383, 360] width 203 height 50
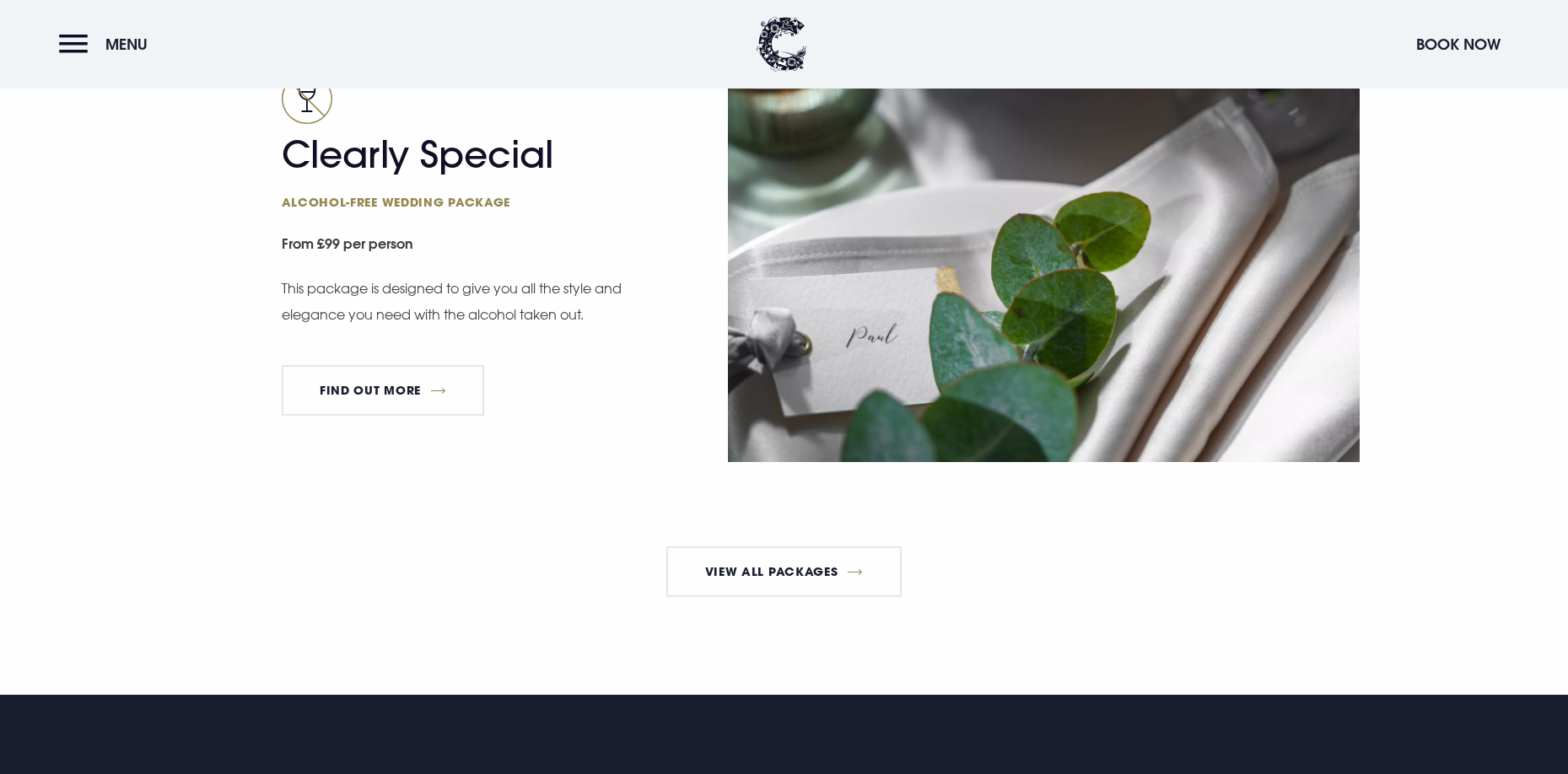
scroll to position [3153, 0]
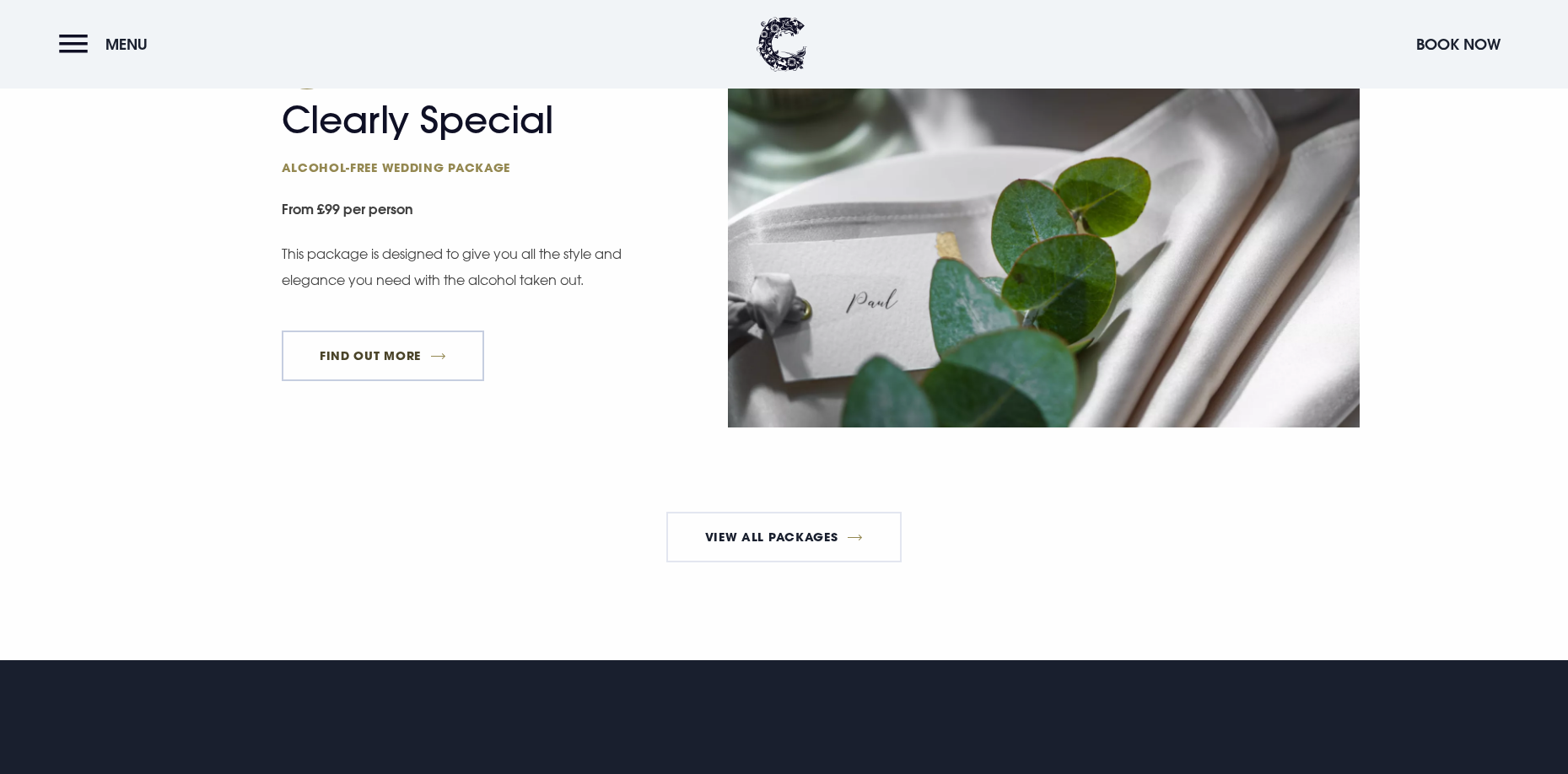
click at [458, 341] on link "FIND OUT MORE" at bounding box center [383, 356] width 203 height 50
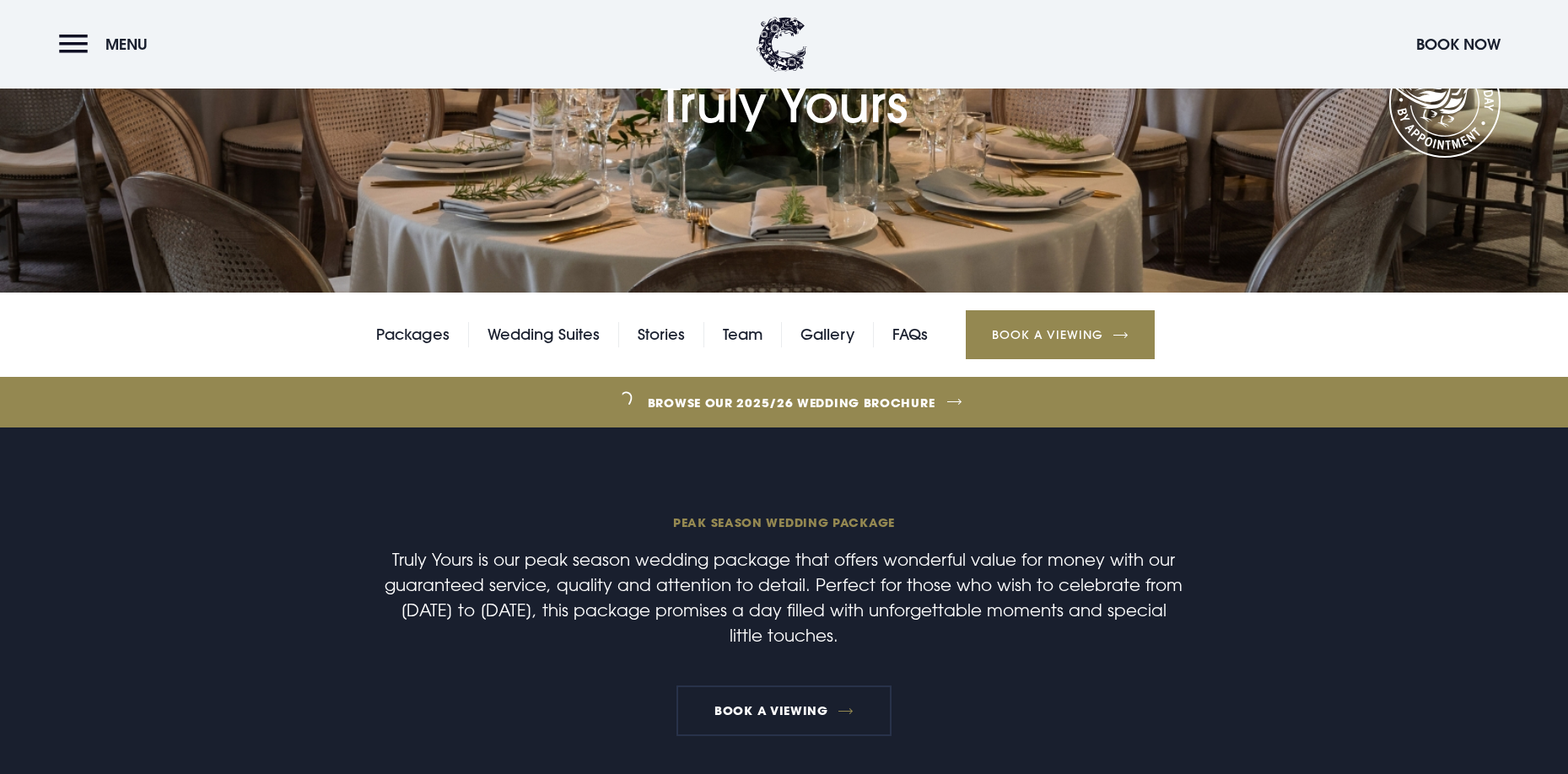
scroll to position [169, 0]
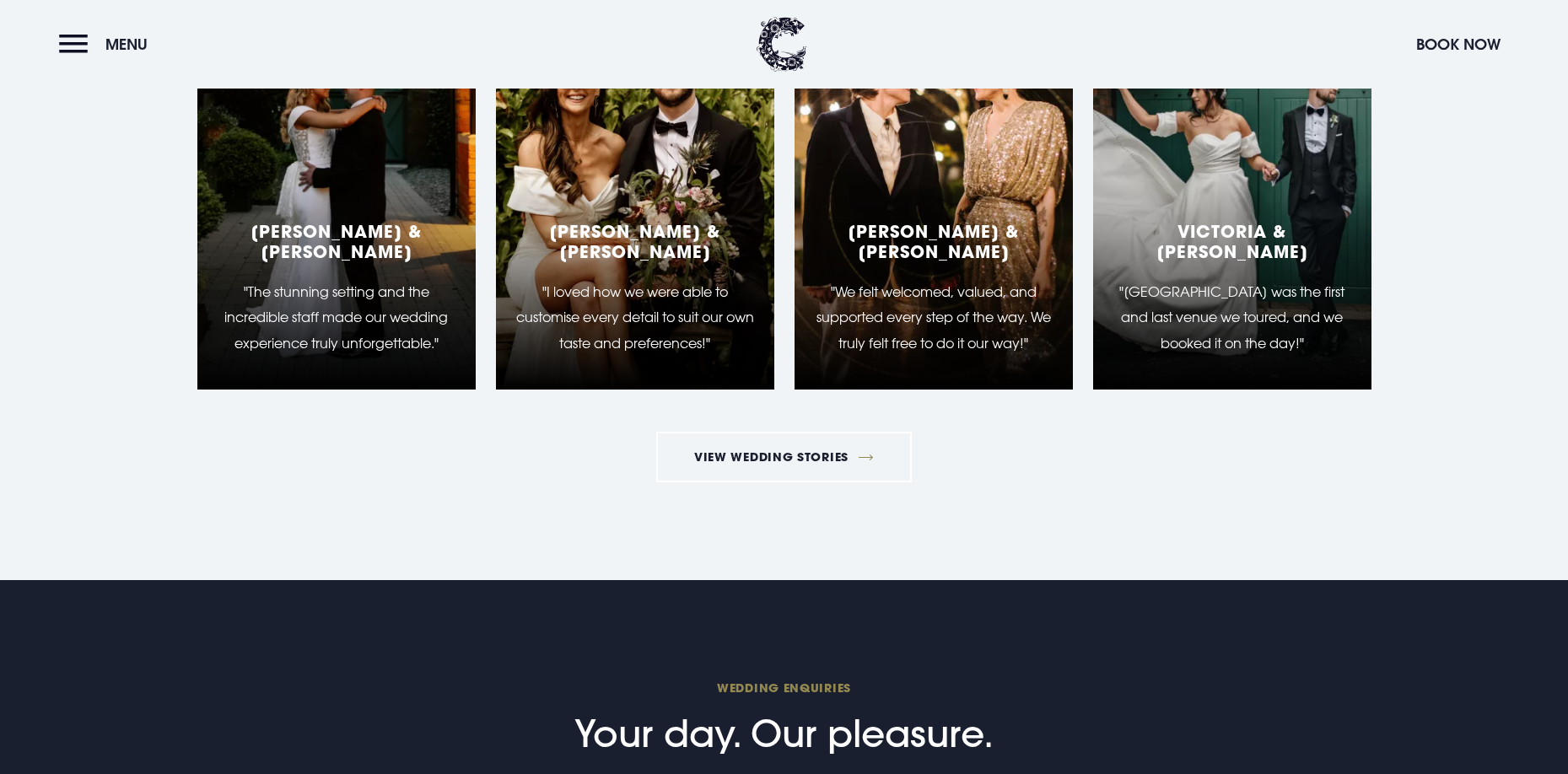
scroll to position [2522, 0]
